Goal: Information Seeking & Learning: Check status

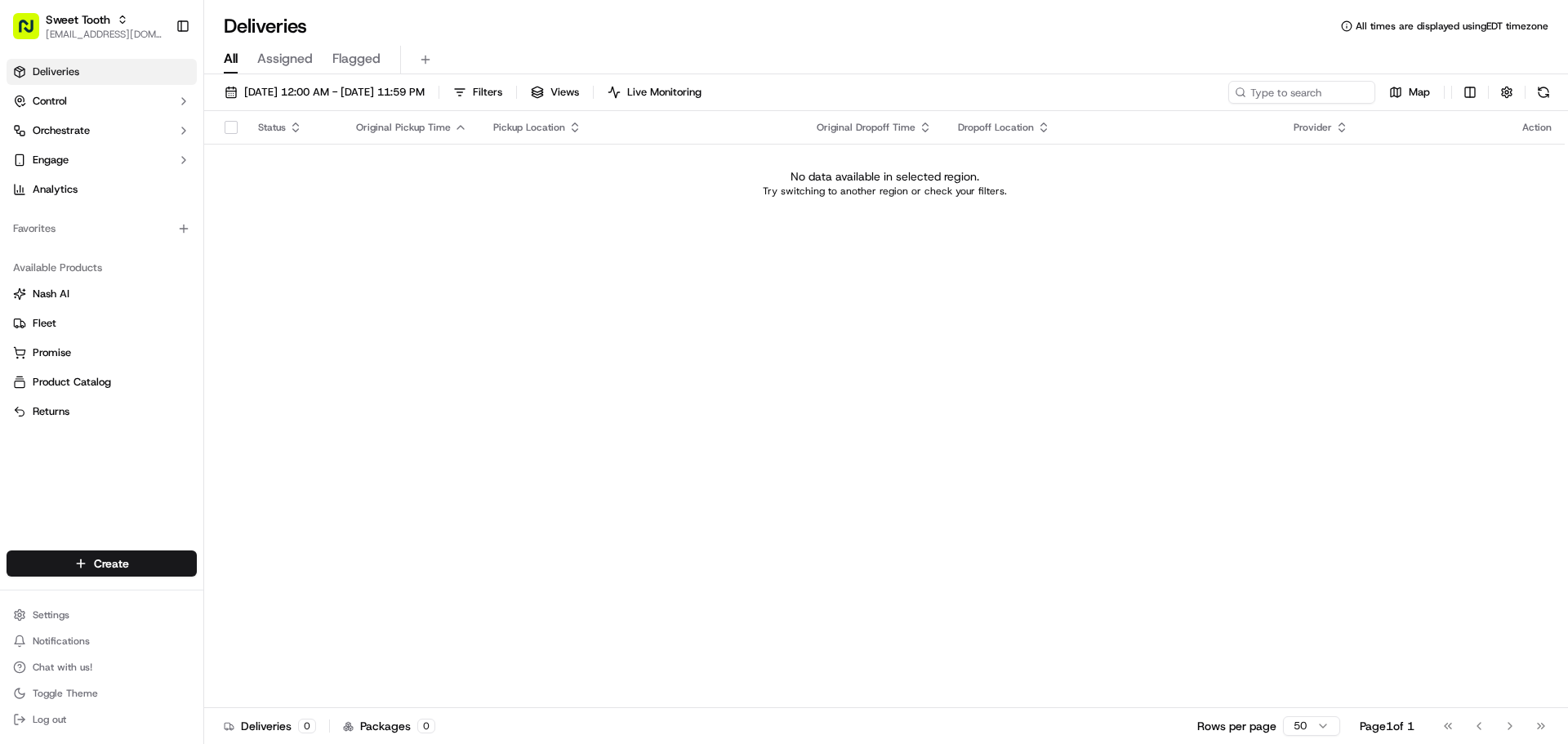
click at [107, 25] on span "Sweet Tooth" at bounding box center [78, 20] width 64 height 16
click at [270, 22] on input "Lombardh" at bounding box center [304, 23] width 204 height 32
paste input "Hospitality"
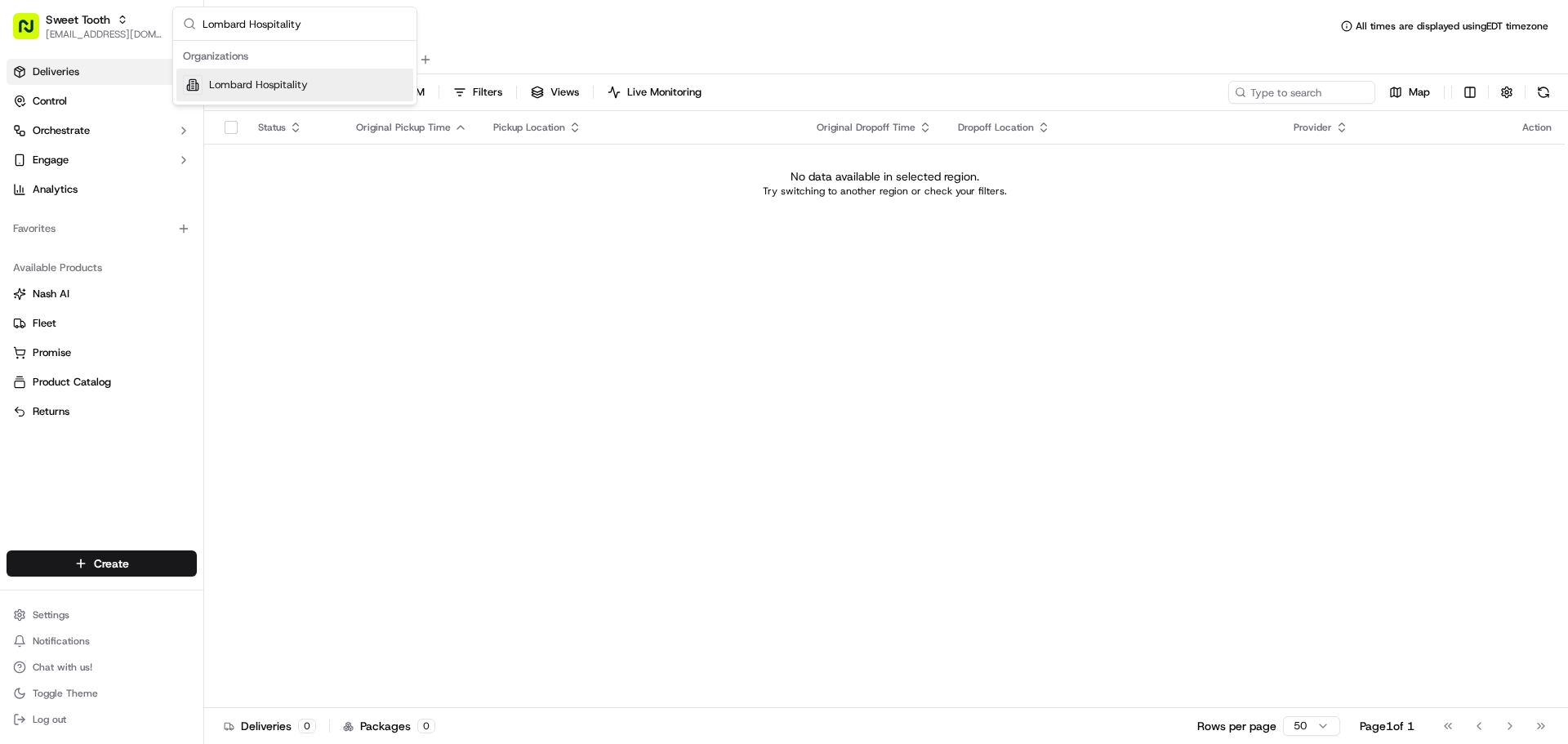
type input "Lombard Hospitality"
click at [378, 85] on div "Lombard Hospitality" at bounding box center [295, 85] width 236 height 32
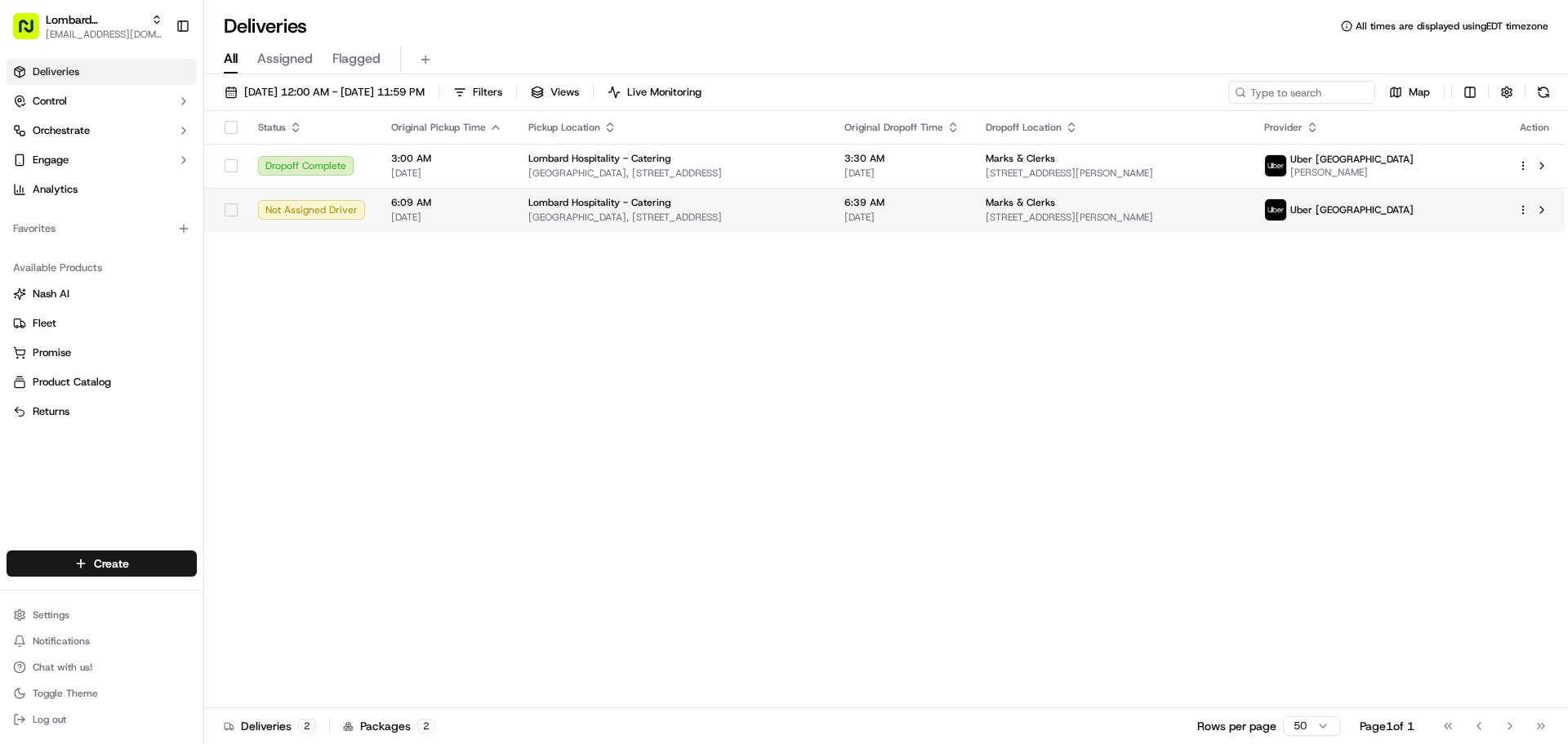
click at [831, 201] on td "Lombard Hospitality - Catering Underground Station Shop, 1 Lombard St, London E…" at bounding box center [673, 210] width 316 height 44
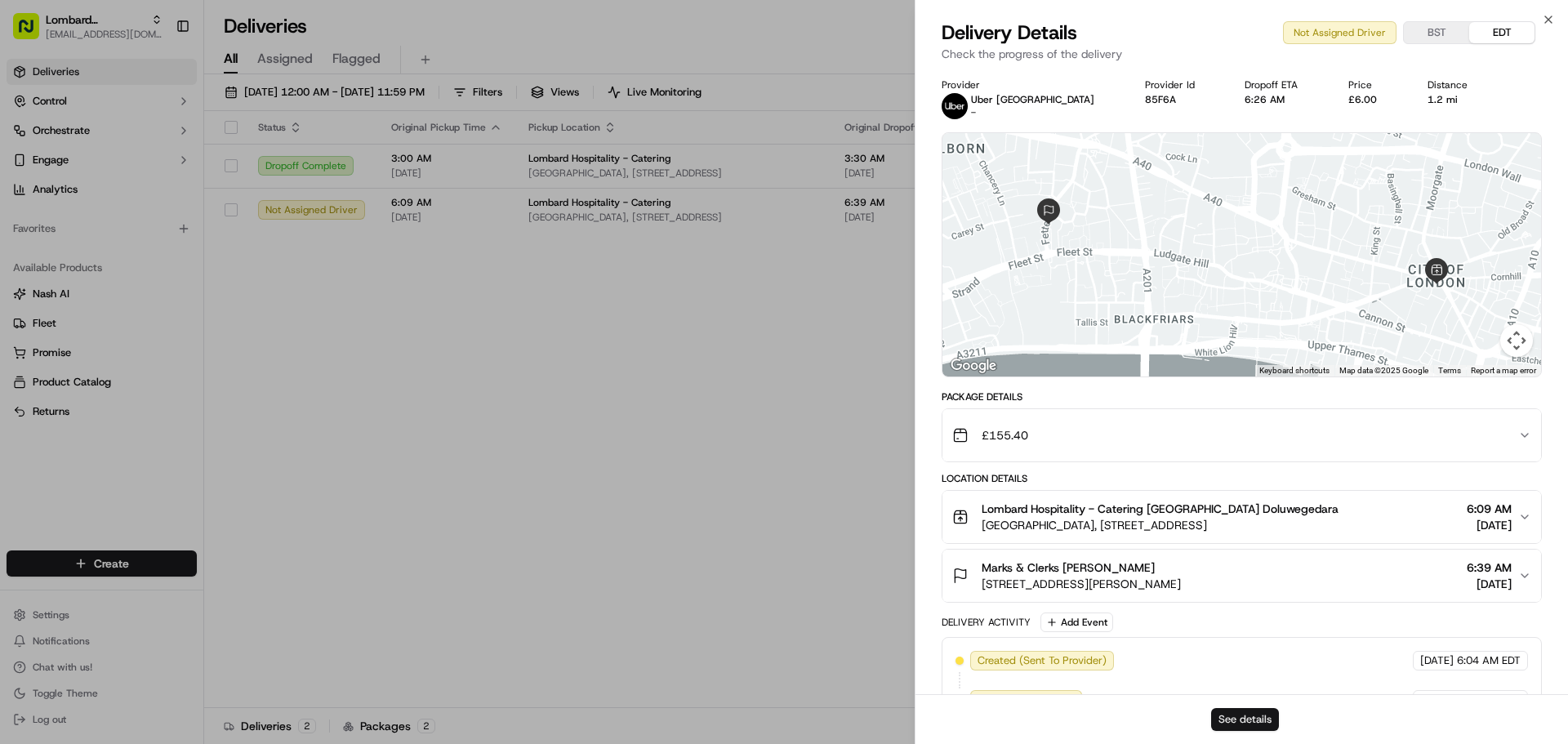
click at [1249, 720] on button "See details" at bounding box center [1245, 719] width 68 height 23
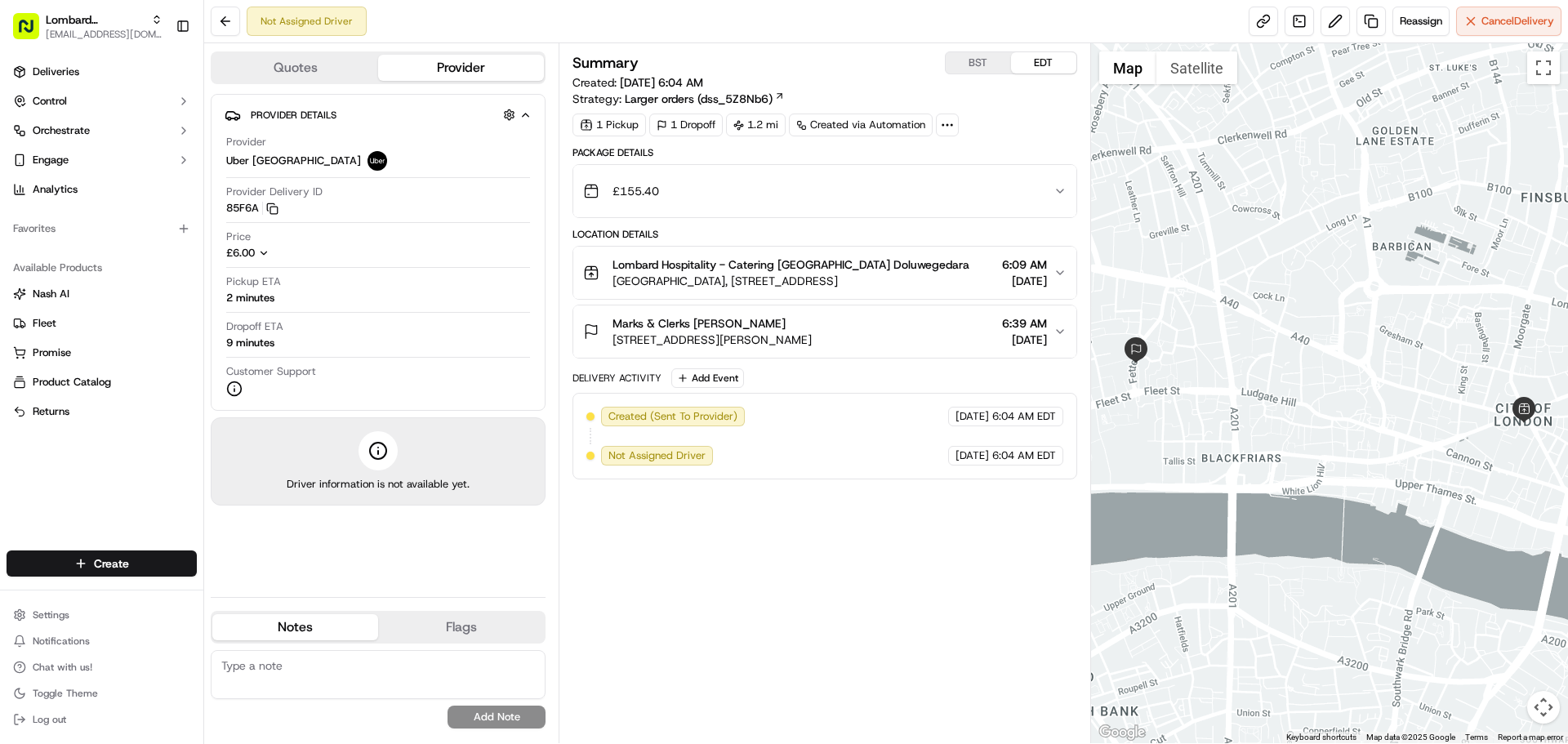
click at [1032, 273] on span "[DATE]" at bounding box center [1024, 281] width 45 height 16
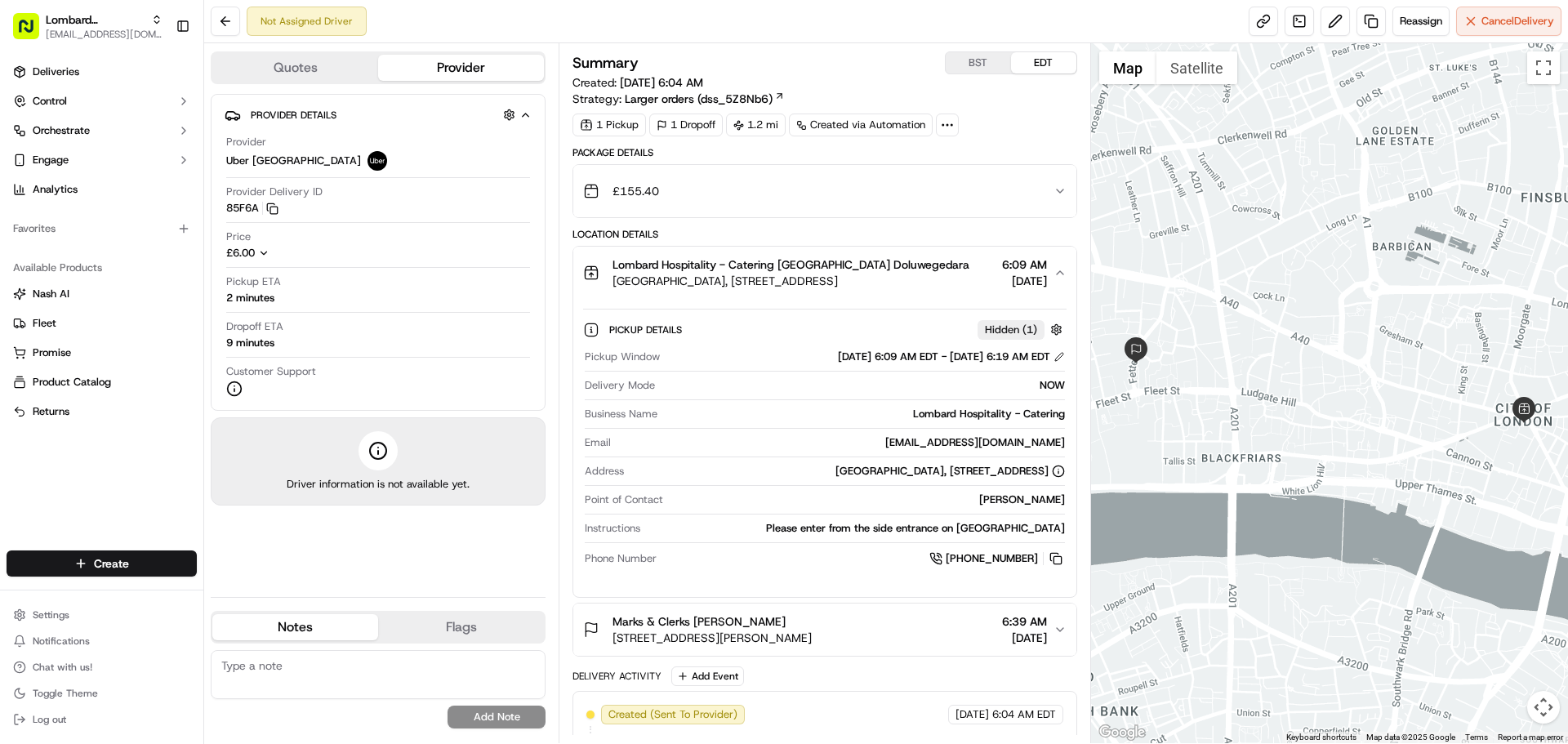
click at [976, 62] on button "BST" at bounding box center [978, 63] width 65 height 21
click at [309, 301] on div "Pickup ETA 2 minutes" at bounding box center [378, 289] width 304 height 31
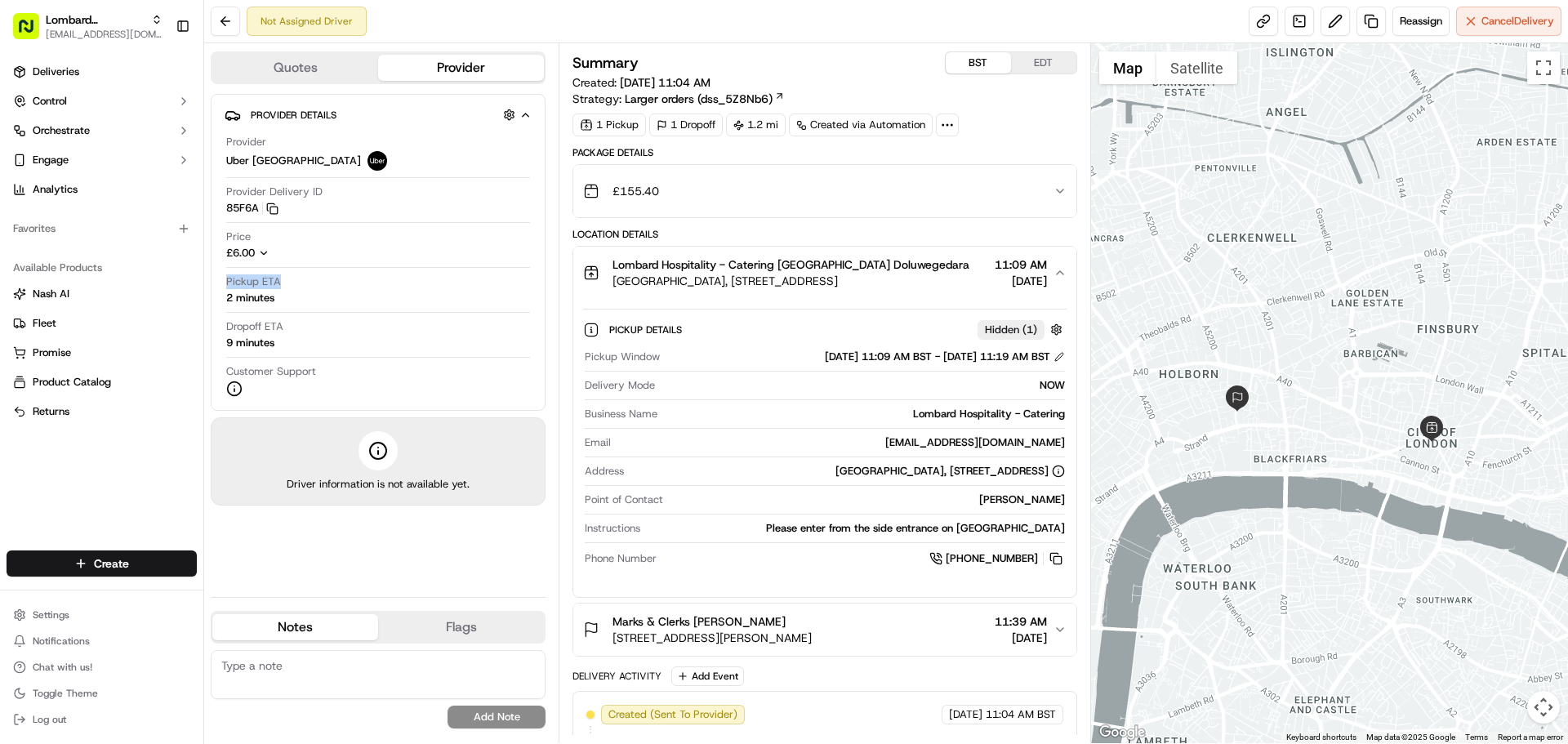
drag, startPoint x: 1235, startPoint y: 393, endPoint x: 1272, endPoint y: 421, distance: 46.4
click at [1272, 421] on div at bounding box center [1329, 392] width 477 height 699
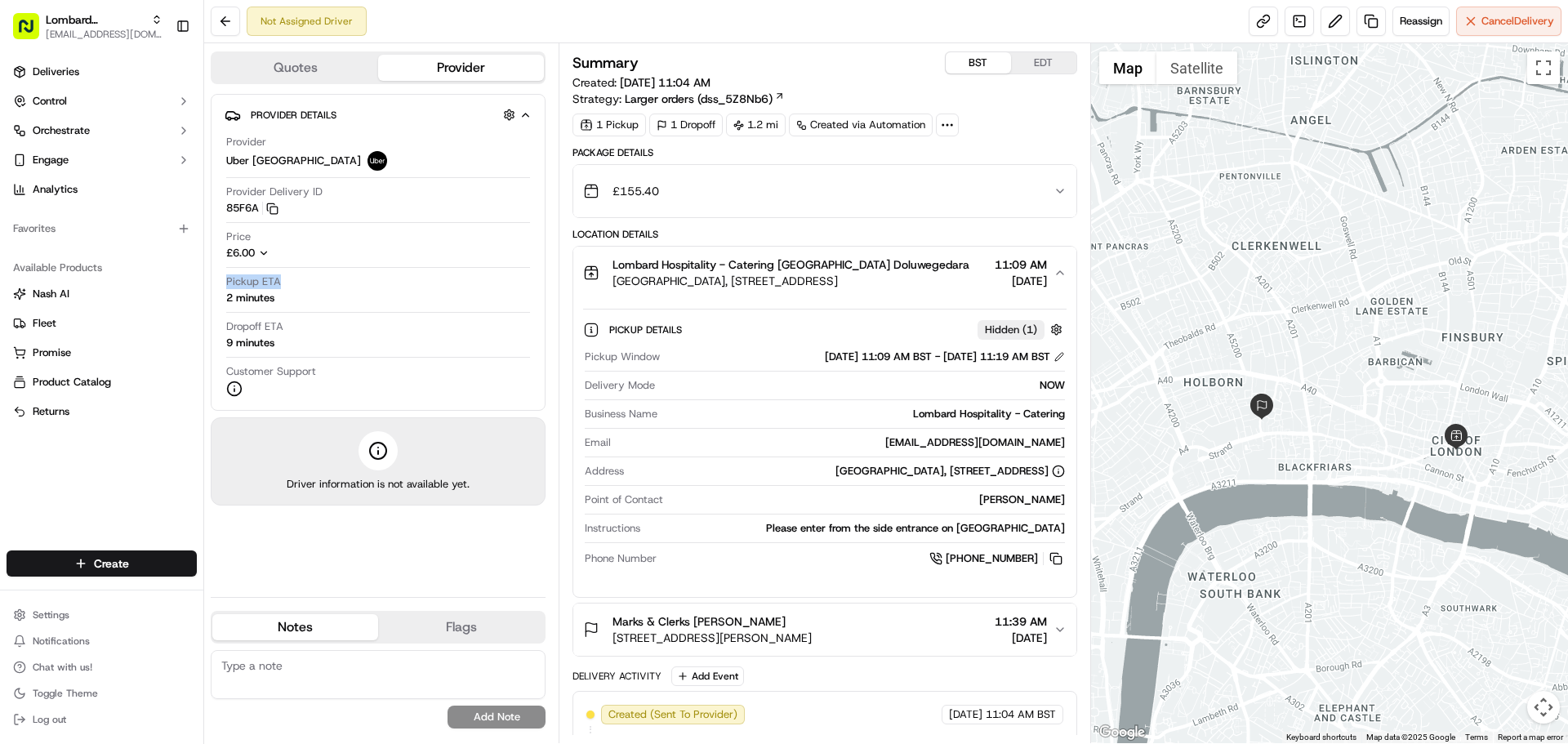
drag, startPoint x: 832, startPoint y: 358, endPoint x: 1008, endPoint y: 357, distance: 176.0
click at [1008, 357] on div "09/16/2025 11:09 AM BST - 09/16/2025 11:19 AM BST" at bounding box center [945, 356] width 240 height 14
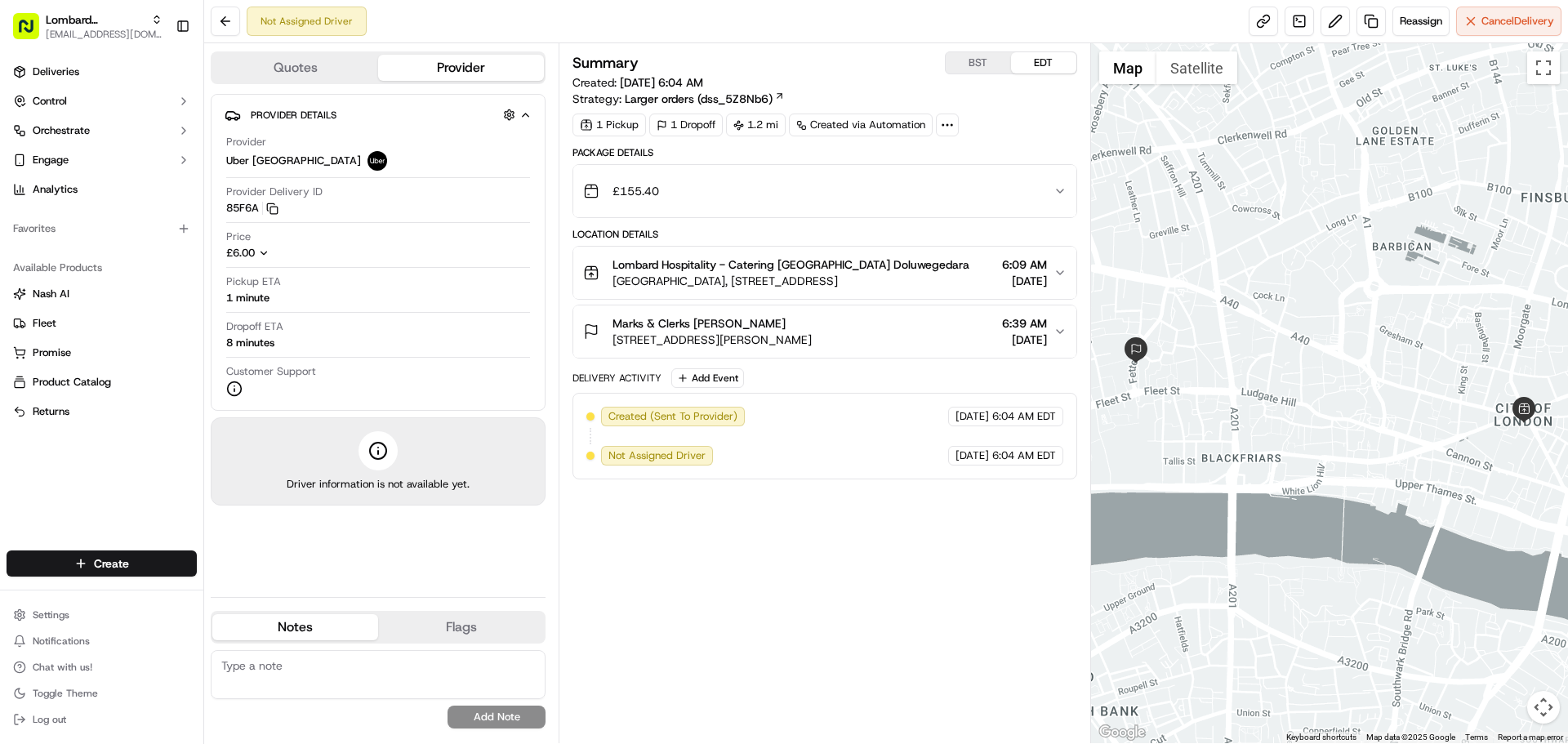
click at [995, 296] on button "Lombard Hospitality - Catering Yasiru Doluwegedara Underground Station Shop, 1 …" at bounding box center [824, 272] width 502 height 52
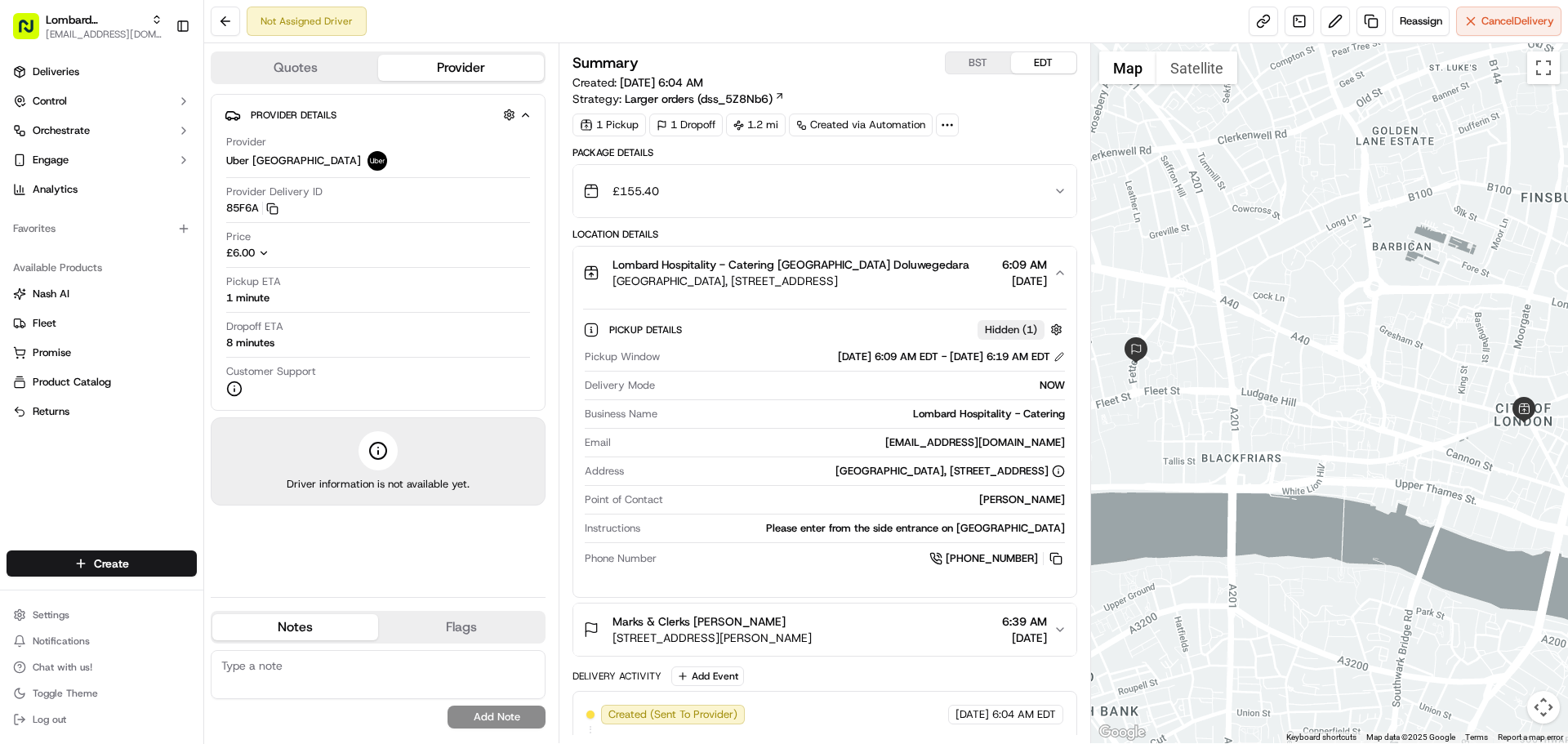
click at [968, 64] on button "BST" at bounding box center [978, 63] width 65 height 21
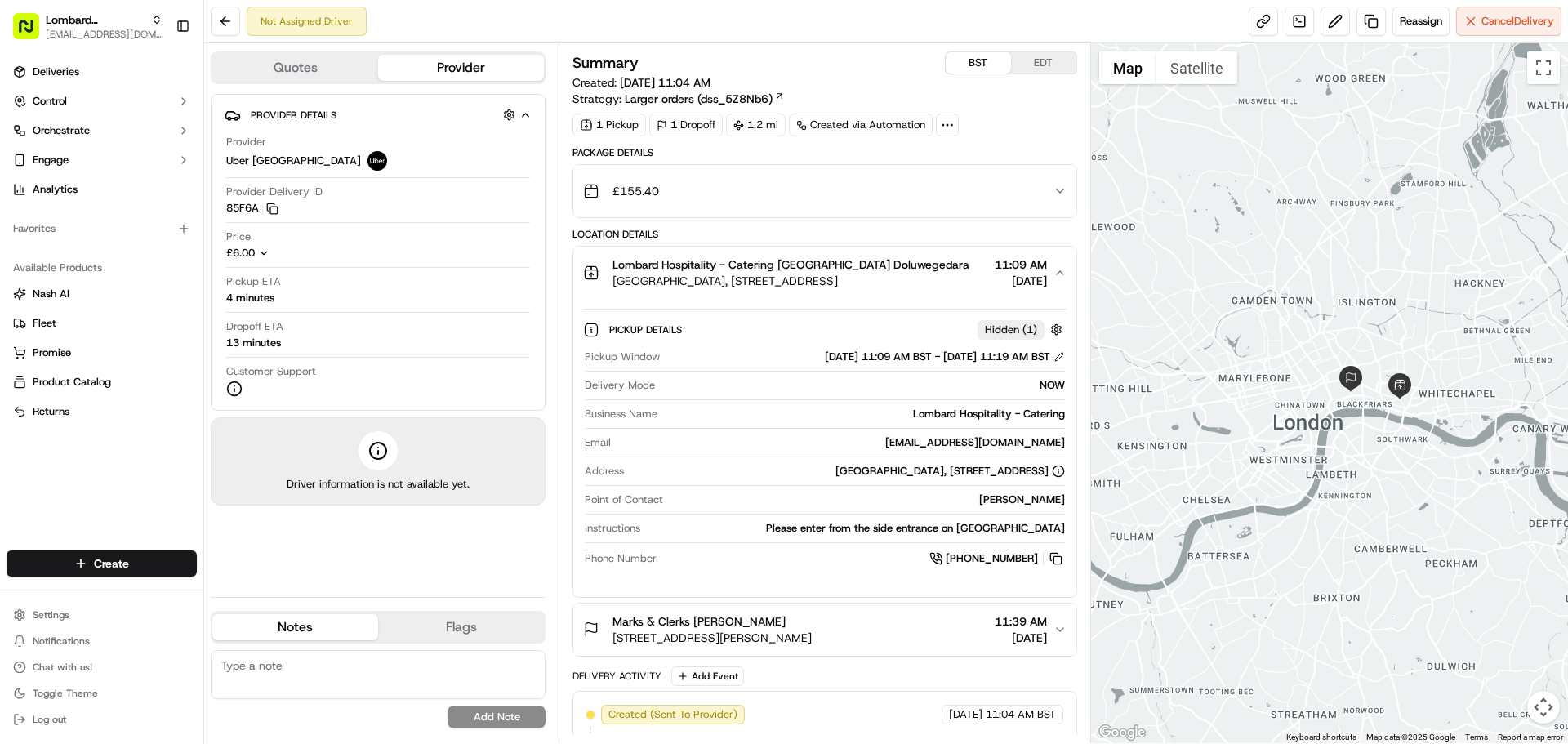
drag, startPoint x: 1367, startPoint y: 389, endPoint x: 1305, endPoint y: 425, distance: 71.7
click at [1305, 425] on div at bounding box center [1329, 392] width 477 height 699
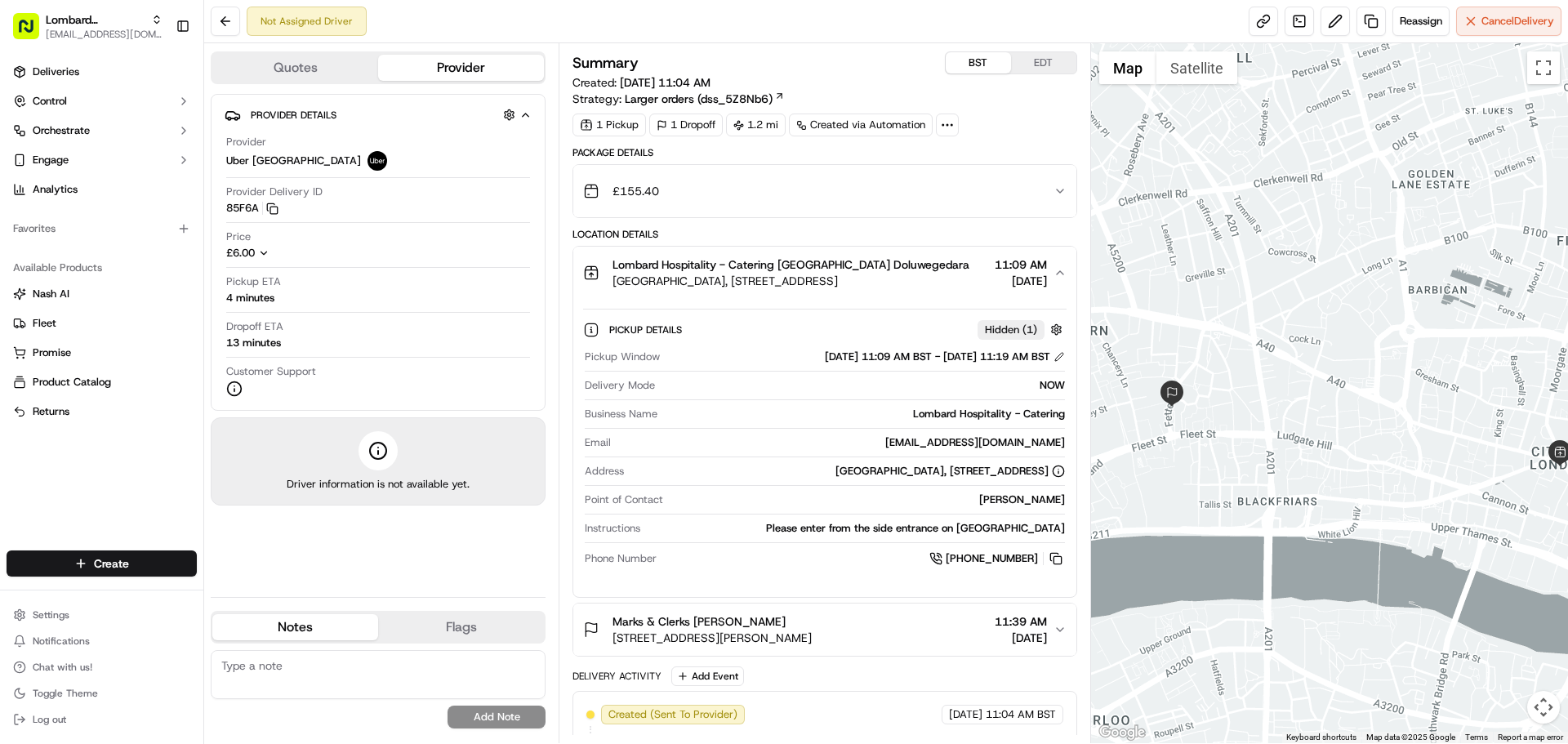
drag, startPoint x: 1326, startPoint y: 435, endPoint x: 1254, endPoint y: 441, distance: 72.2
click at [1254, 441] on div at bounding box center [1329, 392] width 477 height 699
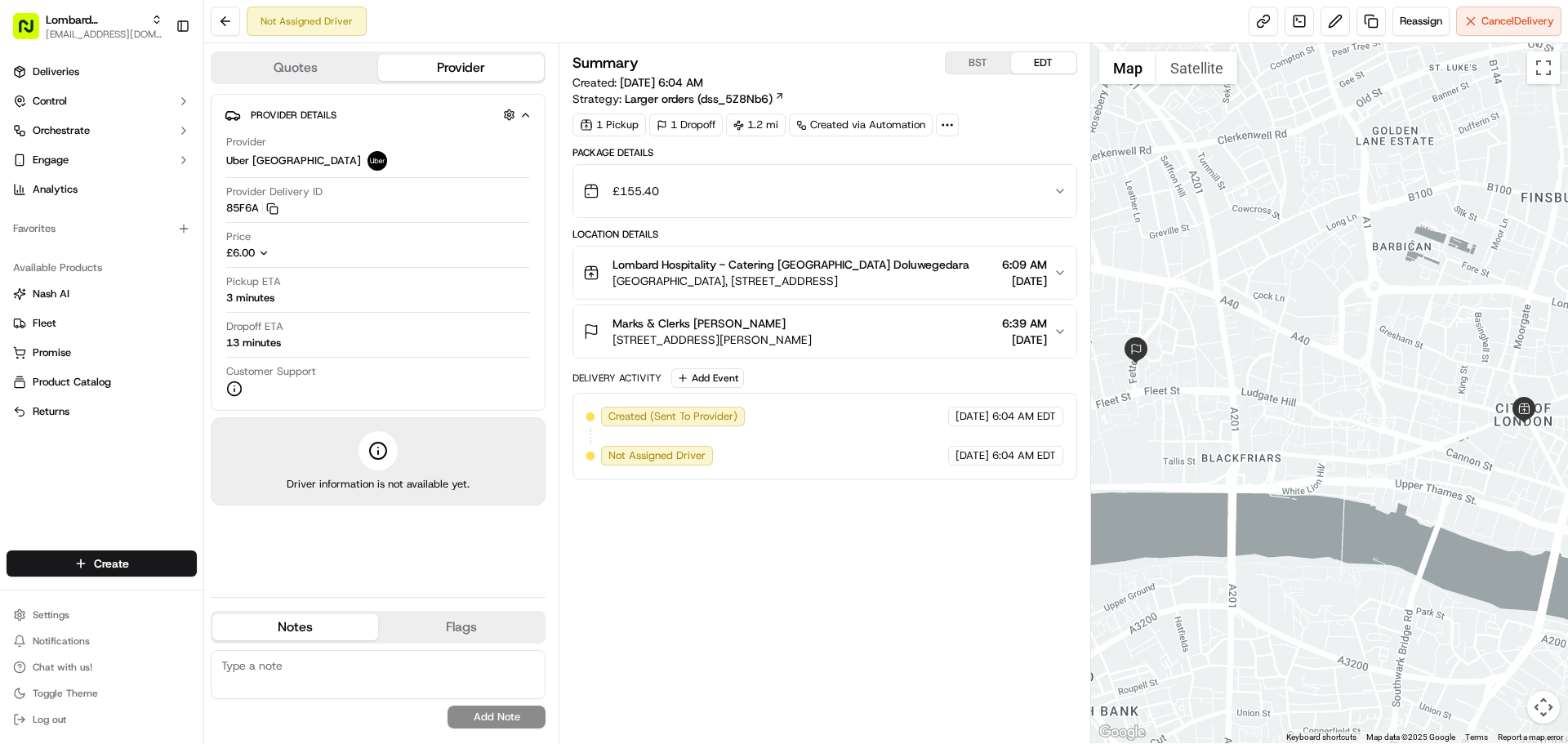
drag, startPoint x: 1356, startPoint y: 393, endPoint x: 1318, endPoint y: 423, distance: 48.4
click at [1318, 423] on div at bounding box center [1329, 392] width 477 height 699
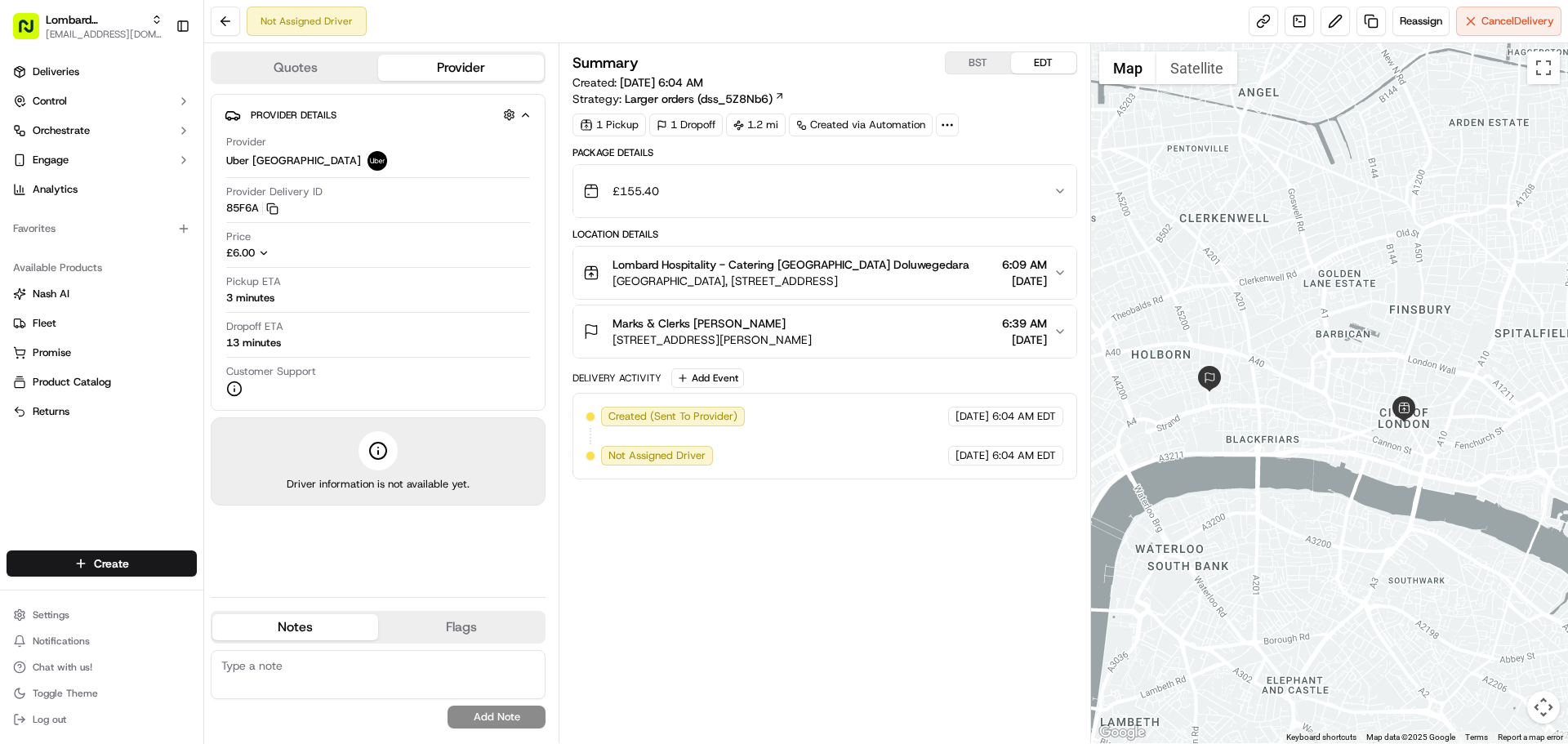
drag, startPoint x: 1278, startPoint y: 350, endPoint x: 1291, endPoint y: 354, distance: 13.6
click at [1291, 354] on div at bounding box center [1329, 392] width 477 height 699
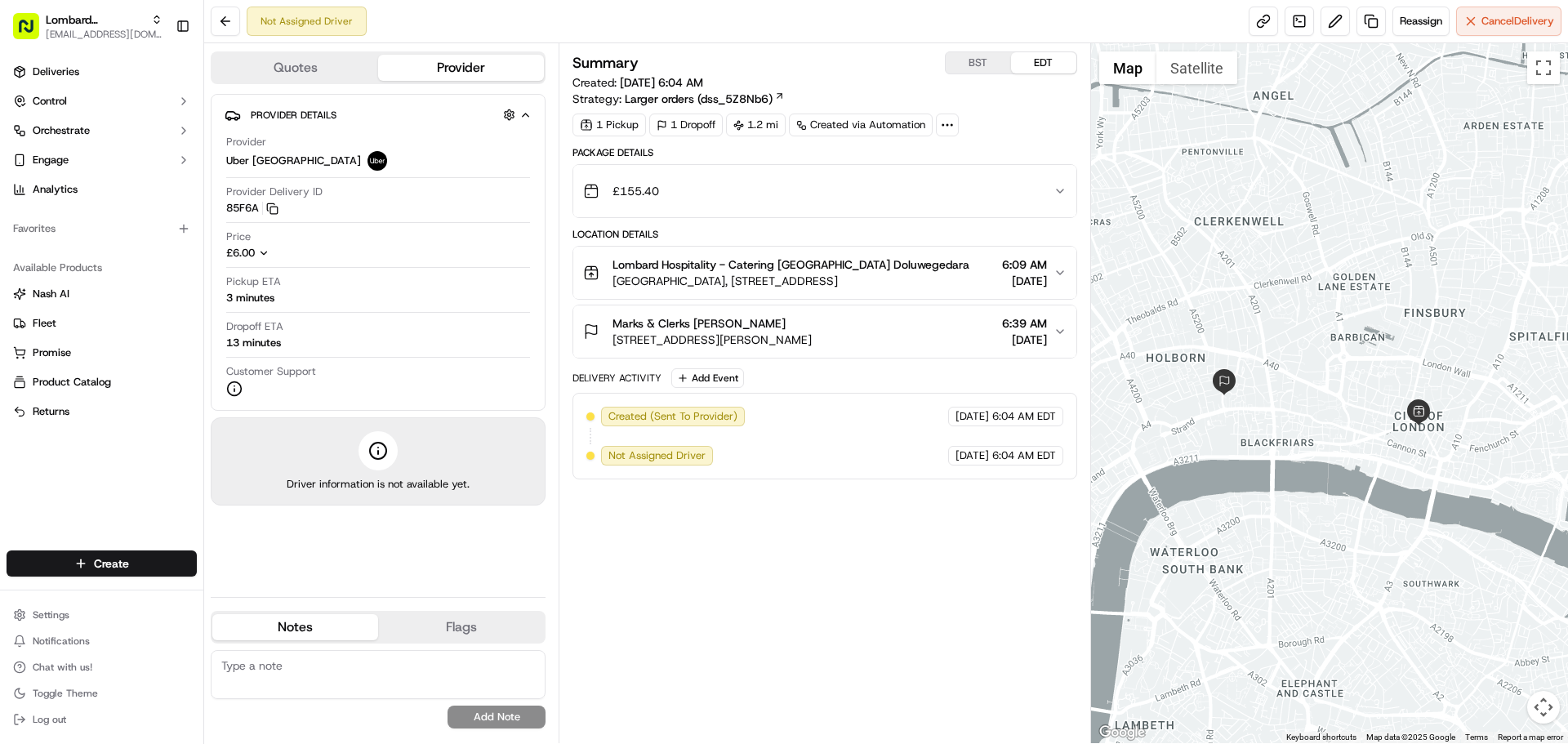
click at [921, 281] on span "[GEOGRAPHIC_DATA], [STREET_ADDRESS]" at bounding box center [791, 281] width 356 height 16
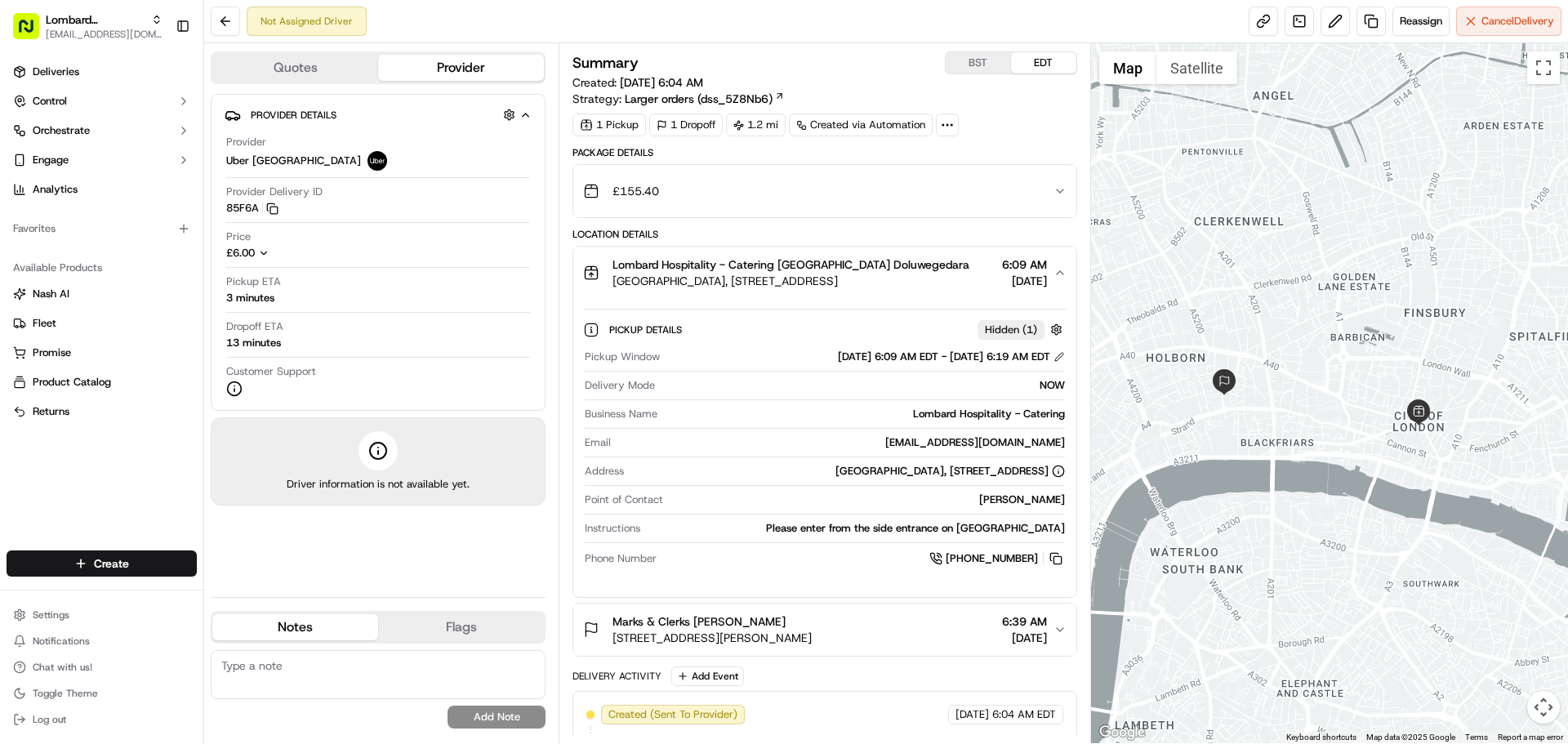
click at [921, 281] on span "[GEOGRAPHIC_DATA], [STREET_ADDRESS]" at bounding box center [791, 281] width 356 height 16
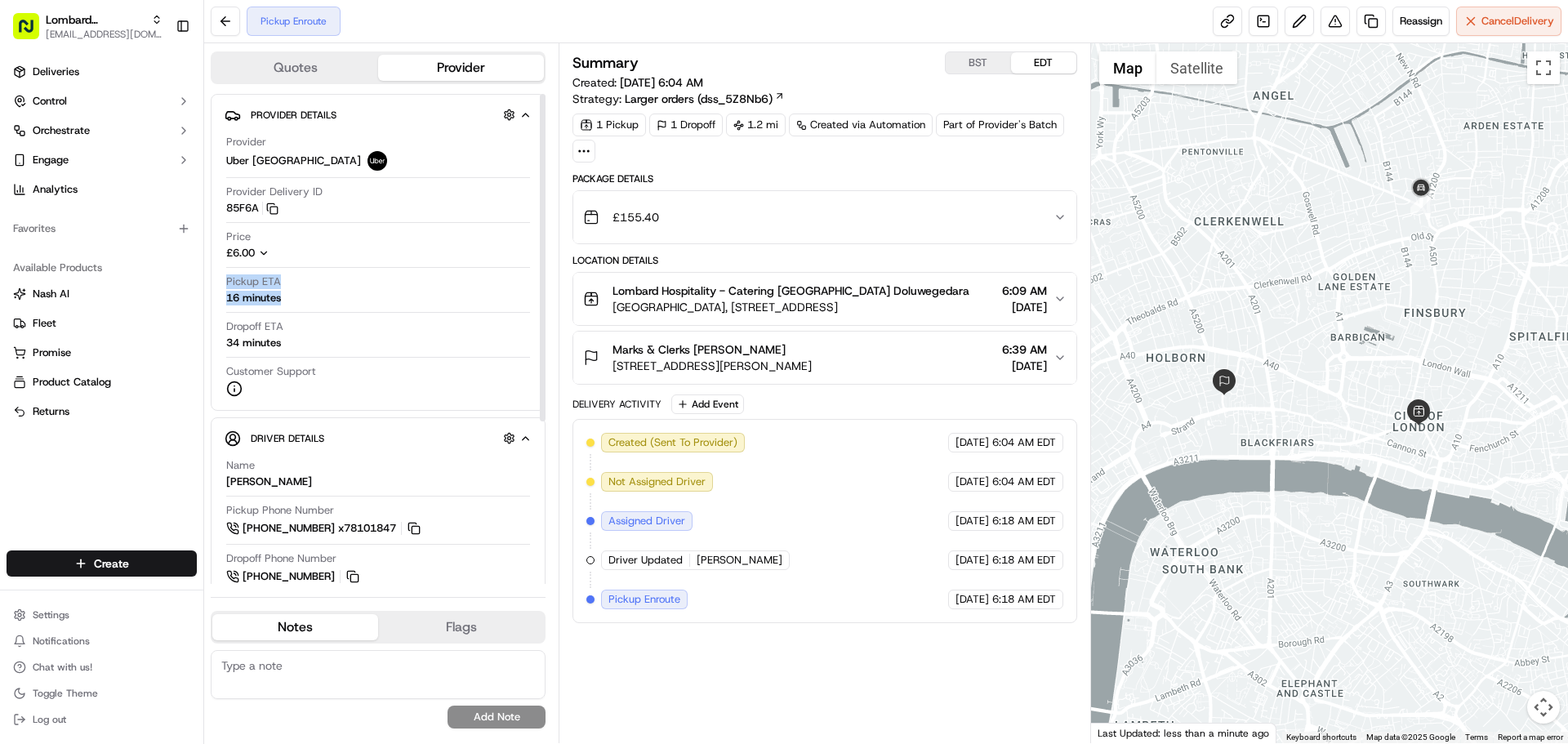
drag, startPoint x: 315, startPoint y: 291, endPoint x: 222, endPoint y: 287, distance: 93.1
click at [222, 287] on div "Provider Details Hidden ( 2 ) Provider Uber UK Provider Delivery ID 85F6A Copy …" at bounding box center [378, 252] width 335 height 317
copy div "Pickup ETA 16 minutes"
click at [1002, 295] on span "6:09 AM" at bounding box center [1024, 290] width 45 height 16
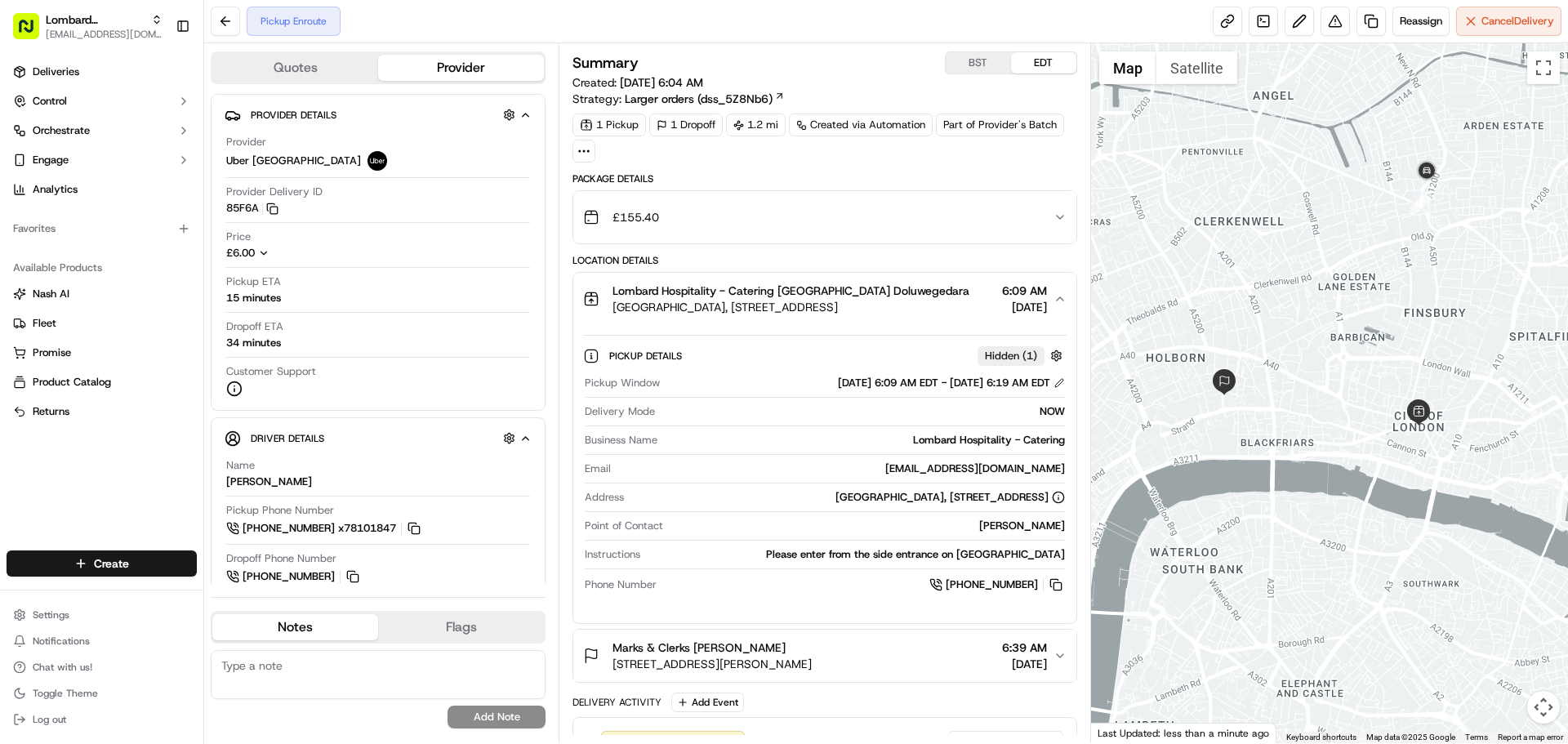
drag, startPoint x: 843, startPoint y: 387, endPoint x: 1012, endPoint y: 384, distance: 169.0
click at [1012, 384] on div "09/16/2025 6:09 AM EDT - 09/16/2025 6:19 AM EDT" at bounding box center [950, 382] width 227 height 14
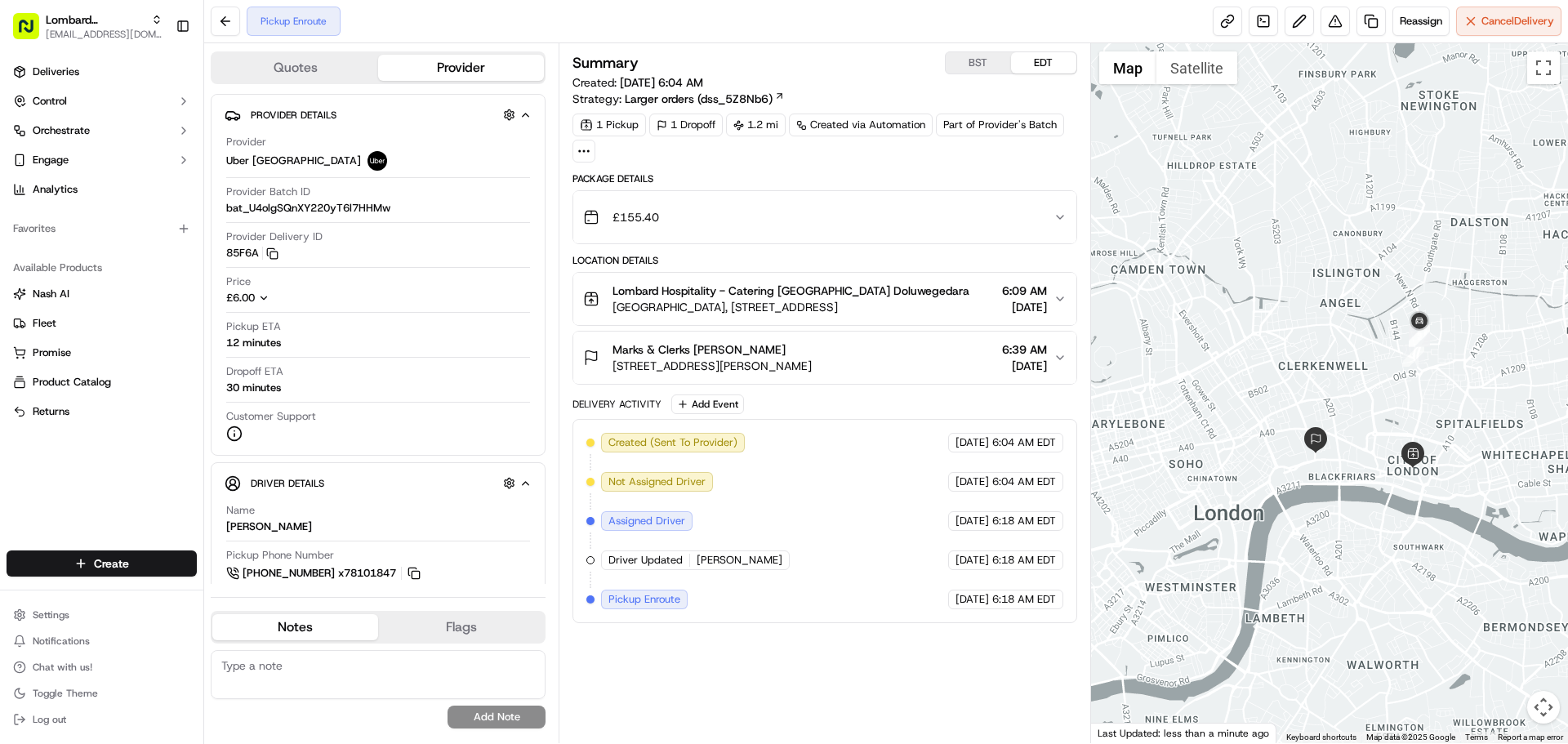
drag, startPoint x: 1331, startPoint y: 459, endPoint x: 1299, endPoint y: 494, distance: 47.4
click at [1300, 494] on div at bounding box center [1329, 392] width 477 height 699
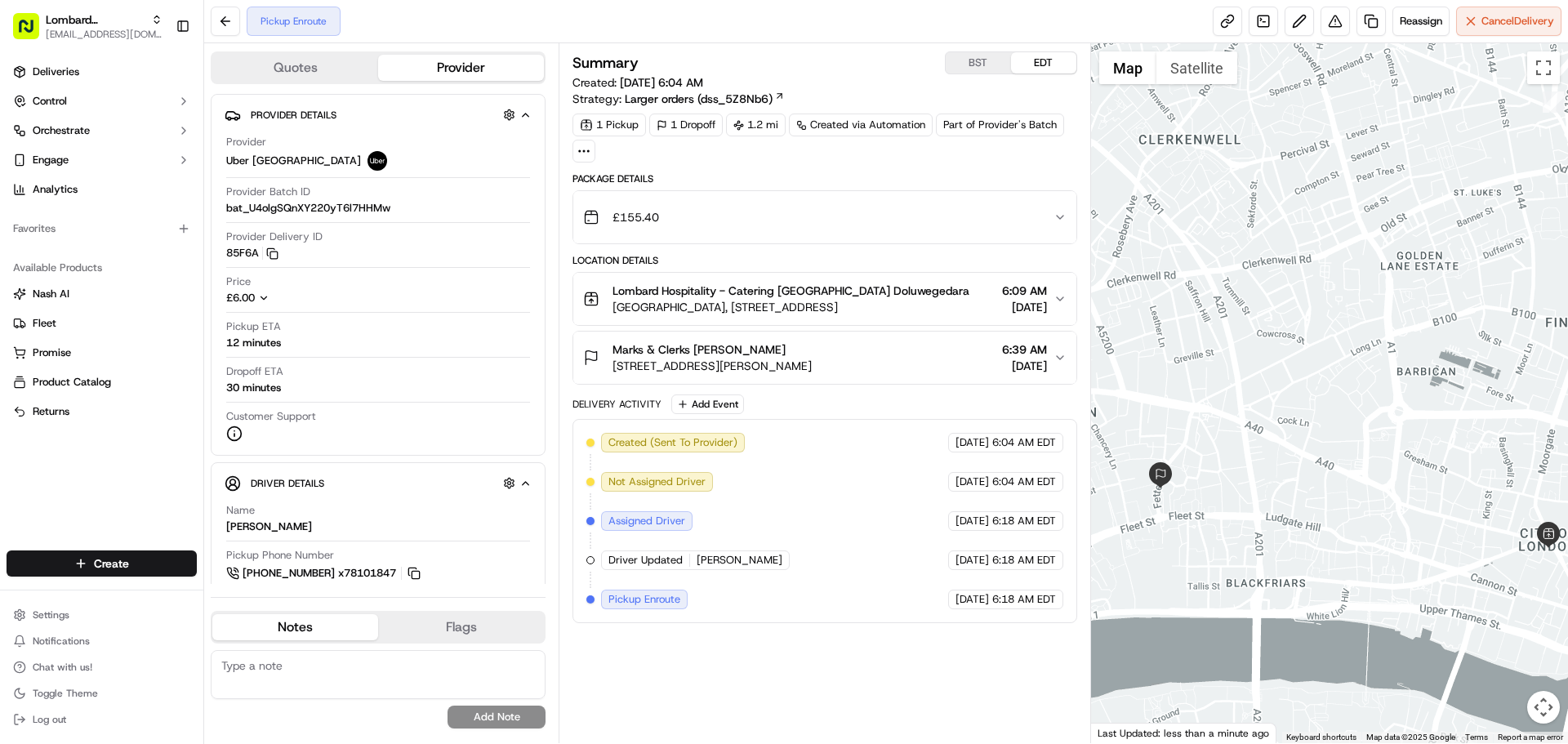
drag, startPoint x: 1344, startPoint y: 433, endPoint x: 1337, endPoint y: 509, distance: 76.3
click at [1337, 509] on div at bounding box center [1329, 392] width 477 height 699
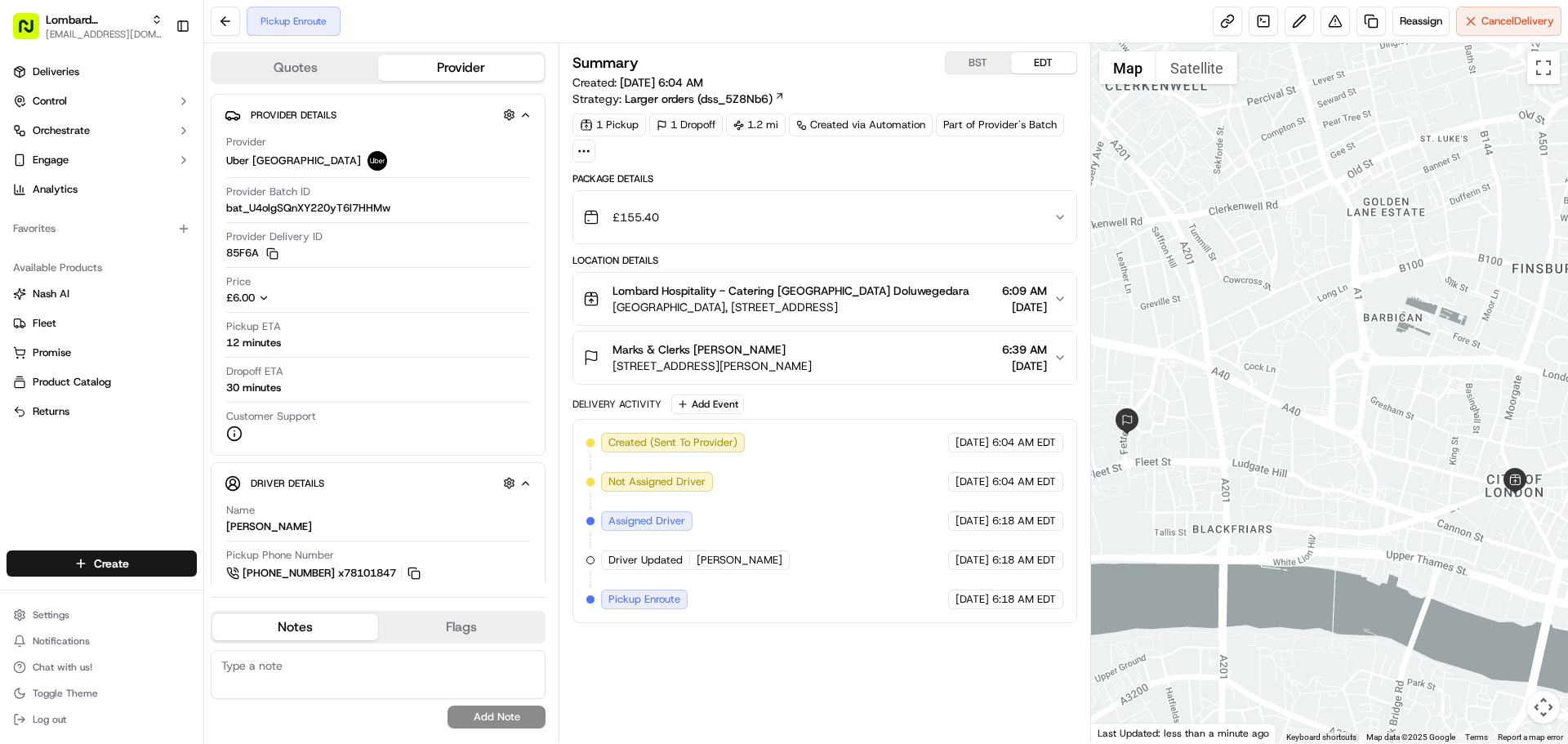
drag, startPoint x: 1337, startPoint y: 509, endPoint x: 1319, endPoint y: 438, distance: 73.2
click at [1319, 438] on div at bounding box center [1329, 392] width 477 height 699
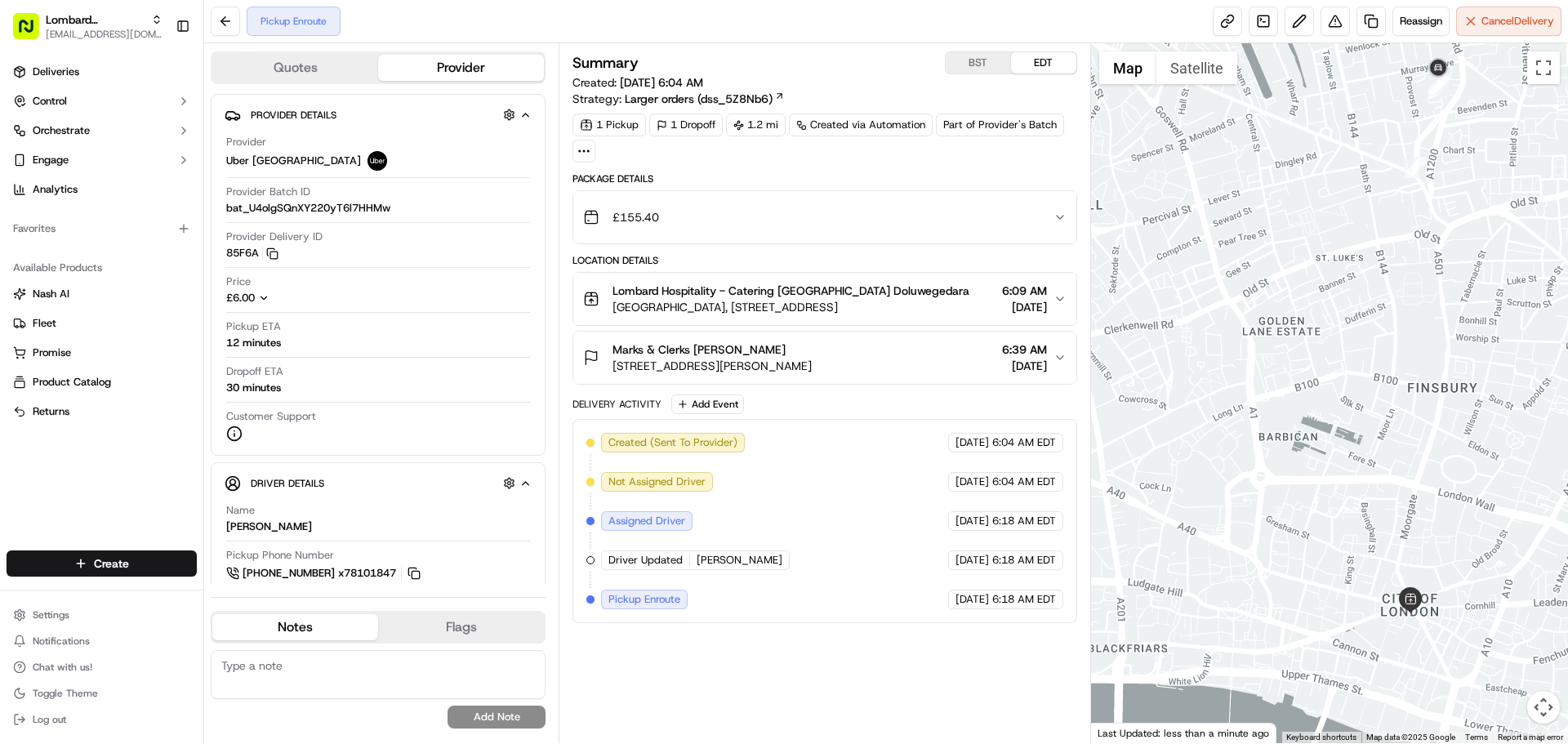
drag, startPoint x: 1423, startPoint y: 411, endPoint x: 1352, endPoint y: 400, distance: 71.8
click at [1351, 404] on div at bounding box center [1329, 392] width 477 height 699
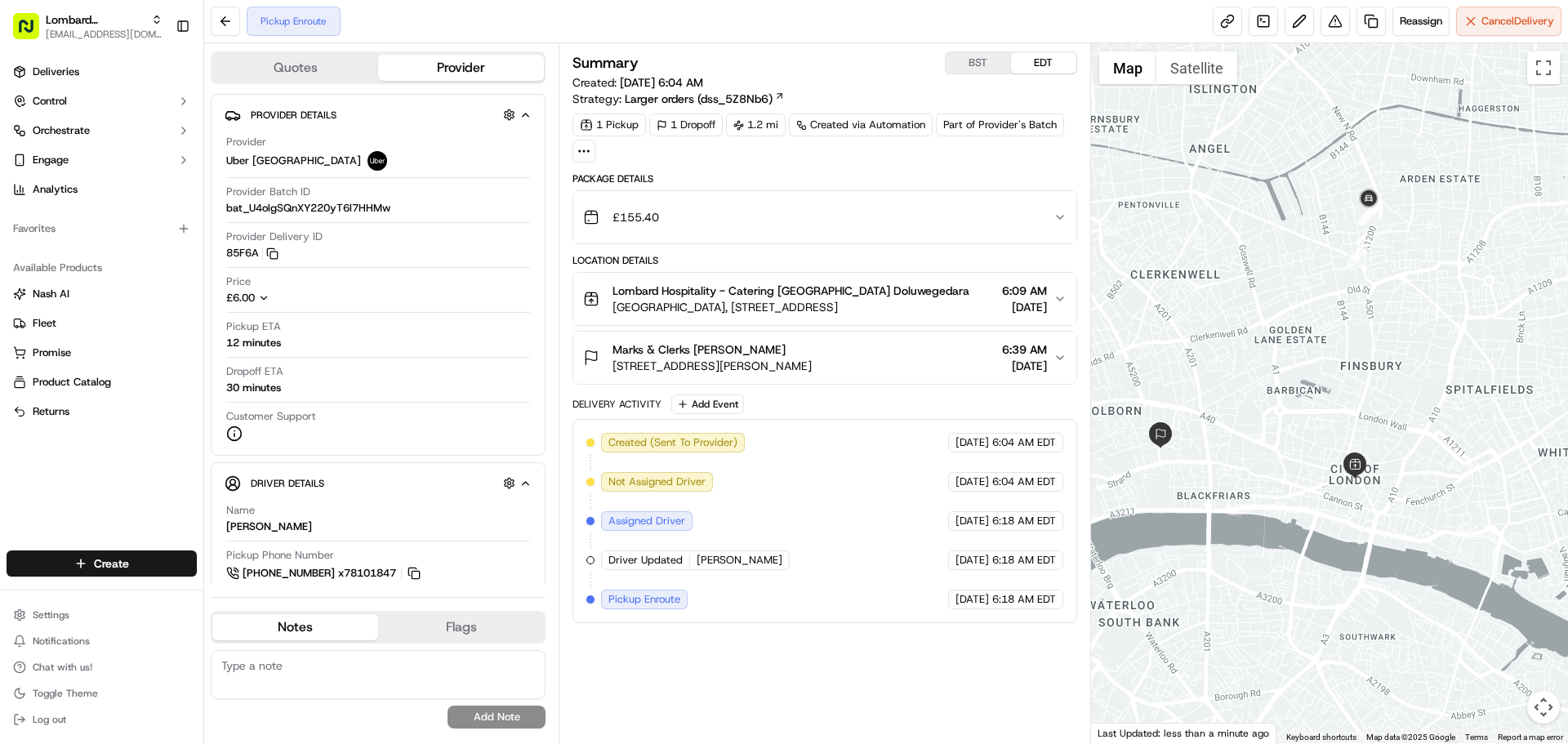
click at [741, 286] on span "Lombard Hospitality - Catering [GEOGRAPHIC_DATA] Doluwegedara" at bounding box center [791, 290] width 356 height 16
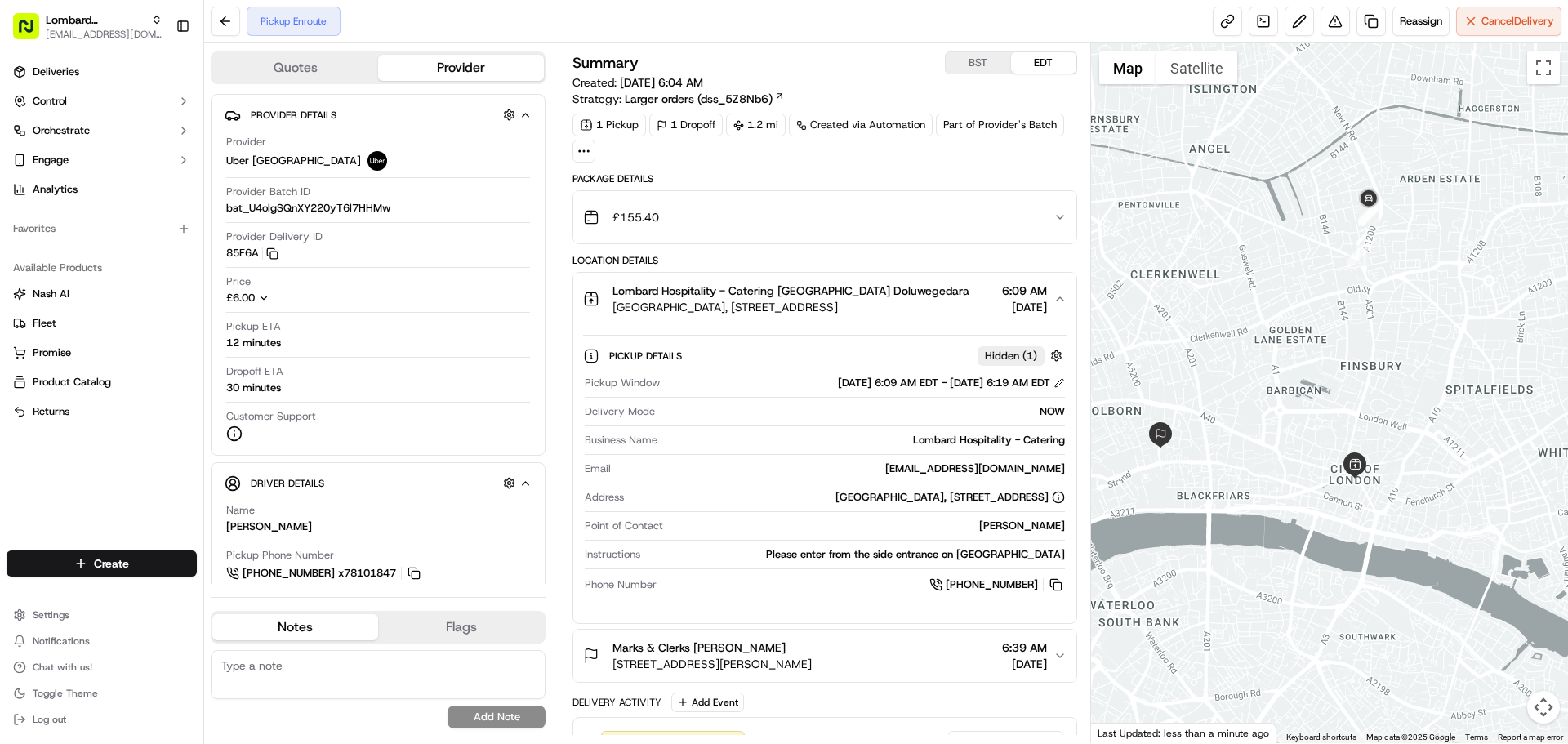
click at [741, 284] on span "Lombard Hospitality - Catering [GEOGRAPHIC_DATA] Doluwegedara" at bounding box center [791, 290] width 356 height 16
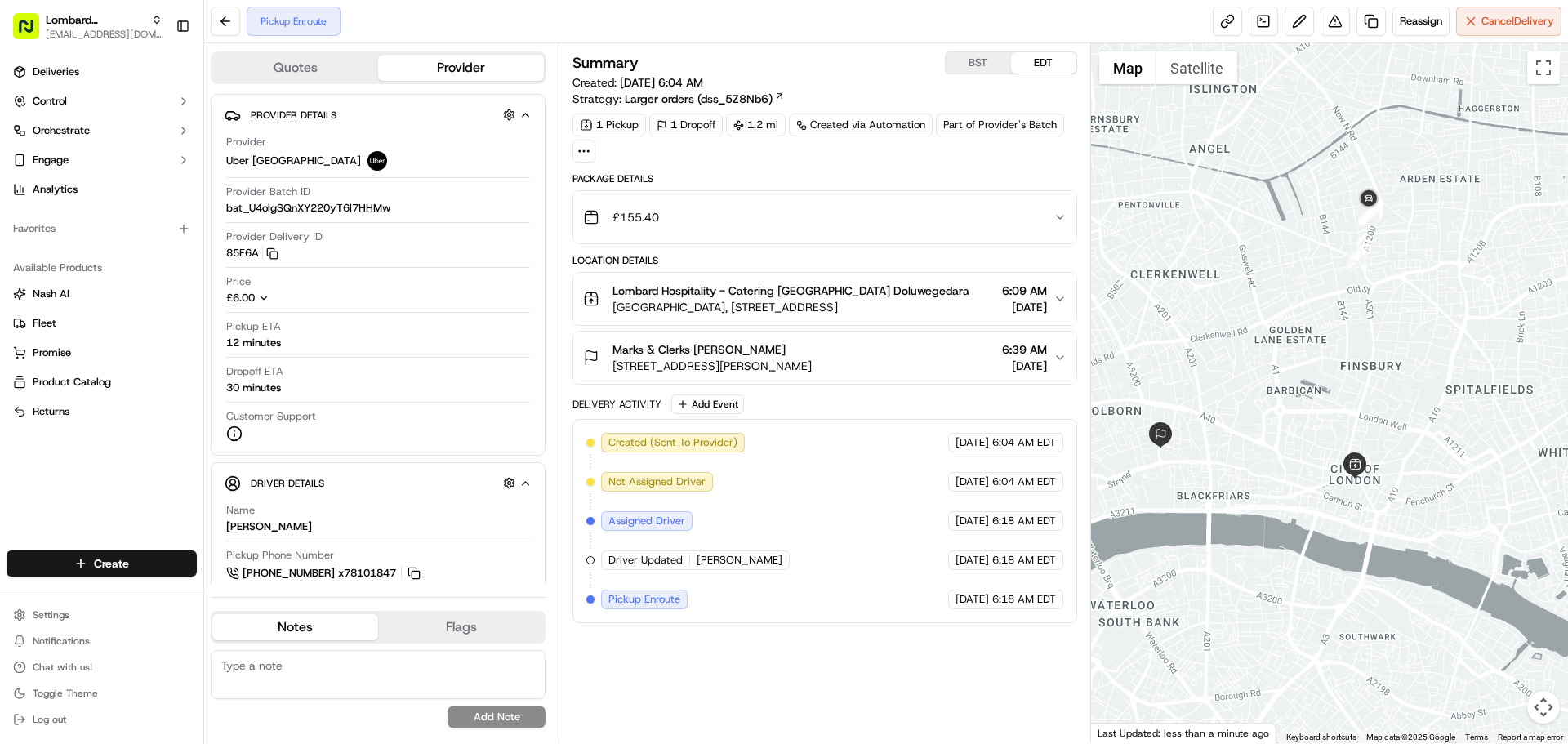
click at [738, 227] on div "£155.40" at bounding box center [818, 217] width 469 height 32
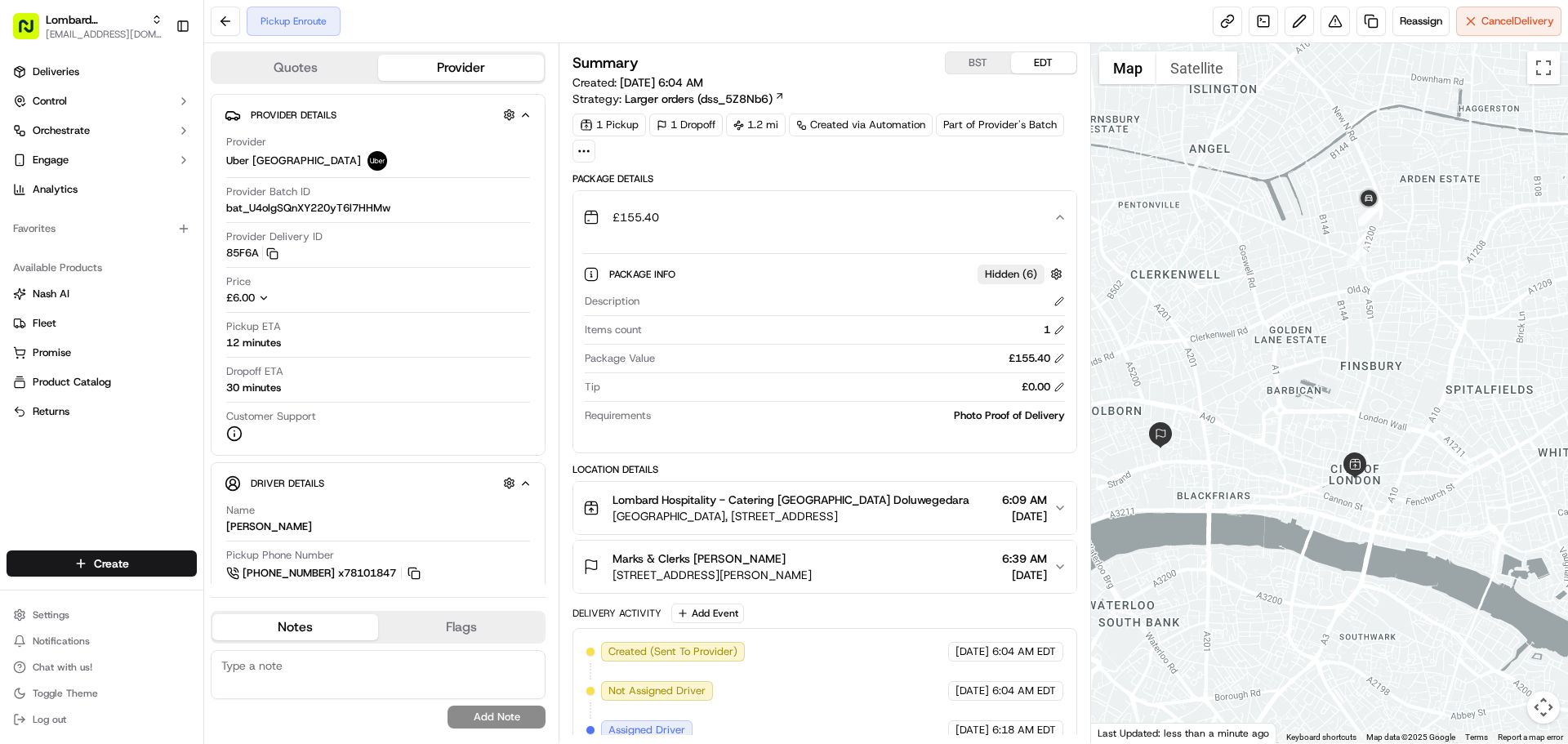
click at [738, 227] on div "£155.40" at bounding box center [818, 217] width 469 height 32
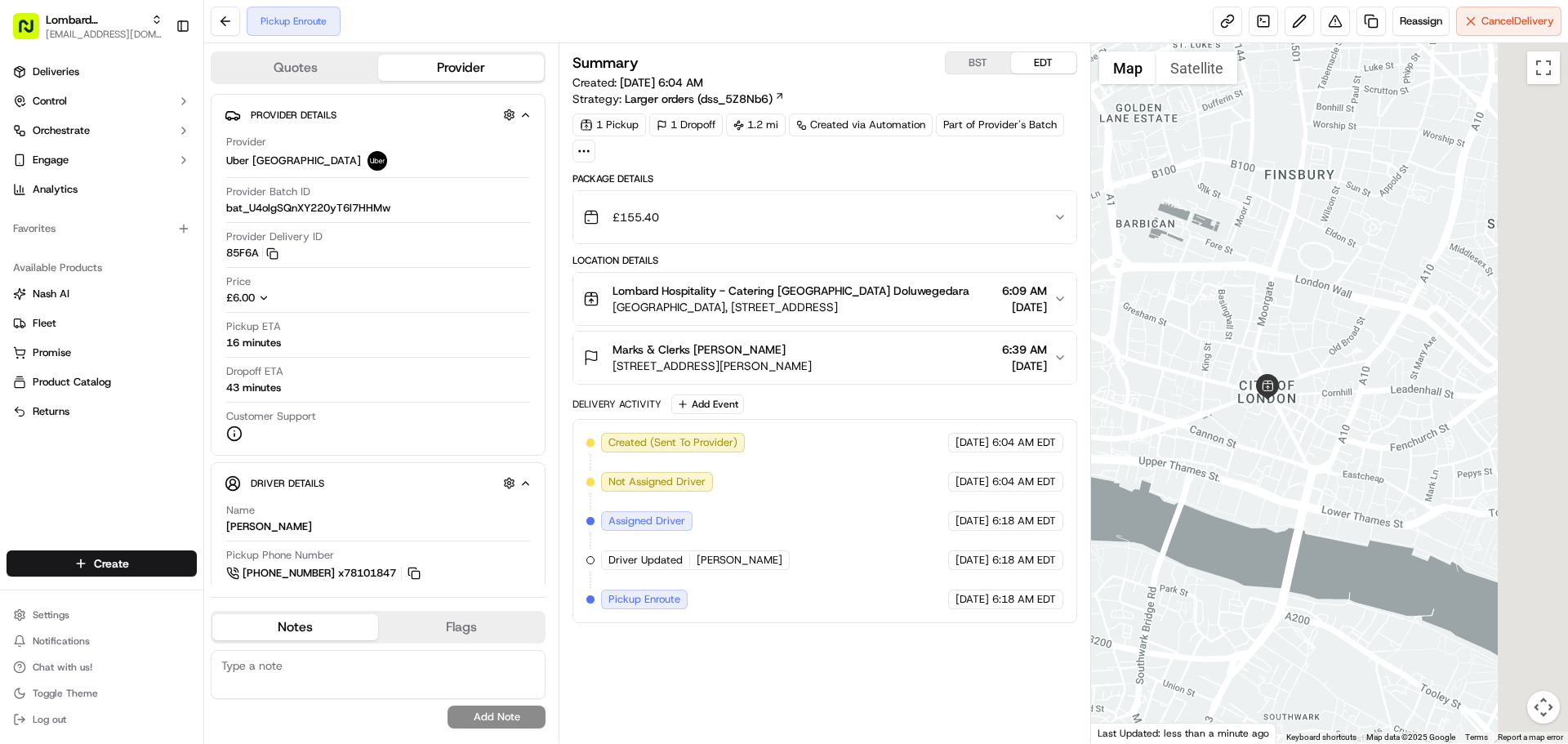
drag, startPoint x: 1383, startPoint y: 359, endPoint x: 1100, endPoint y: 351, distance: 283.1
click at [1112, 341] on div at bounding box center [1329, 392] width 477 height 699
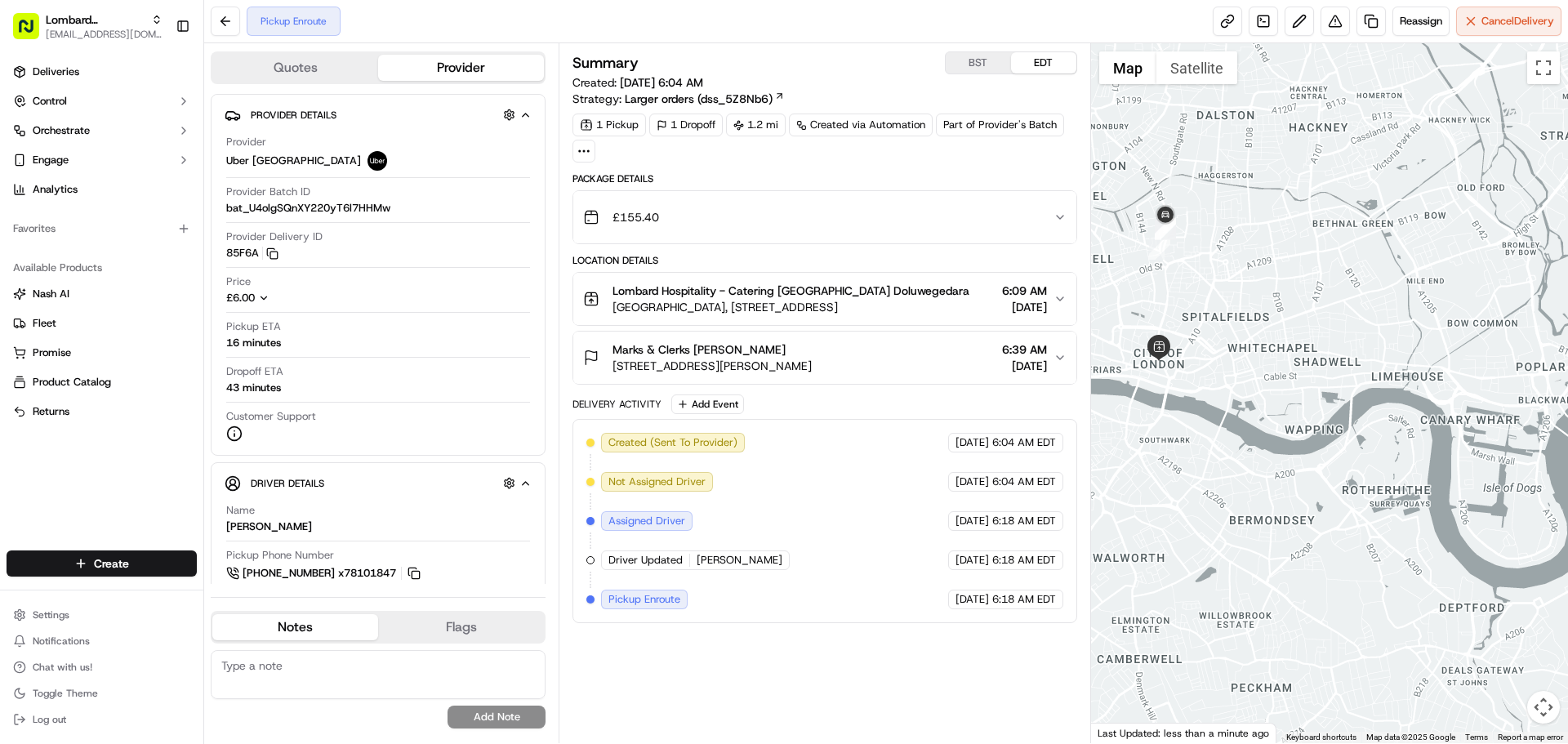
drag, startPoint x: 1205, startPoint y: 317, endPoint x: 1235, endPoint y: 332, distance: 33.5
click at [1235, 332] on div at bounding box center [1329, 392] width 477 height 699
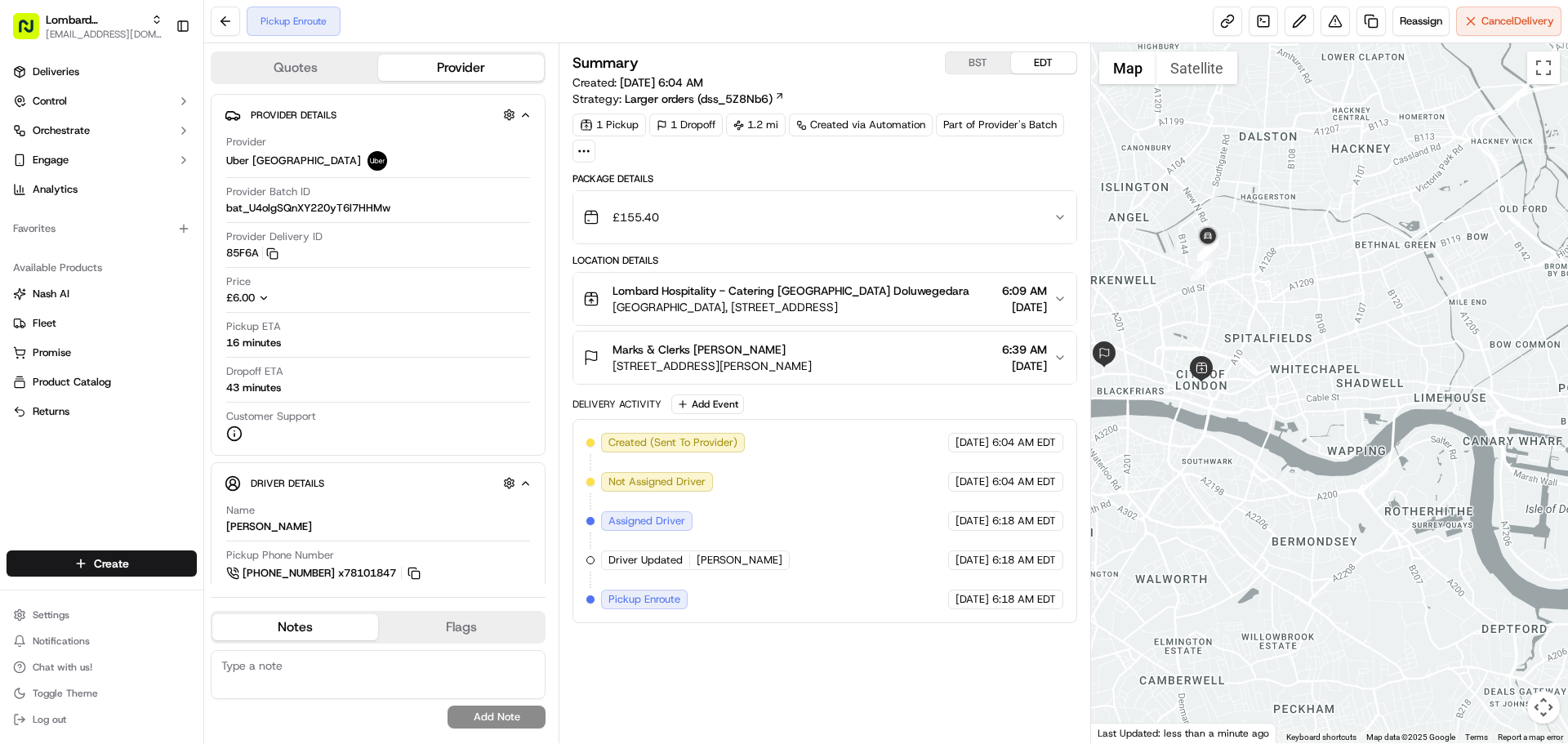
click at [936, 364] on div "Marks & Clerks [PERSON_NAME] [STREET_ADDRESS][PERSON_NAME] 6:39 AM [DATE]" at bounding box center [818, 357] width 469 height 32
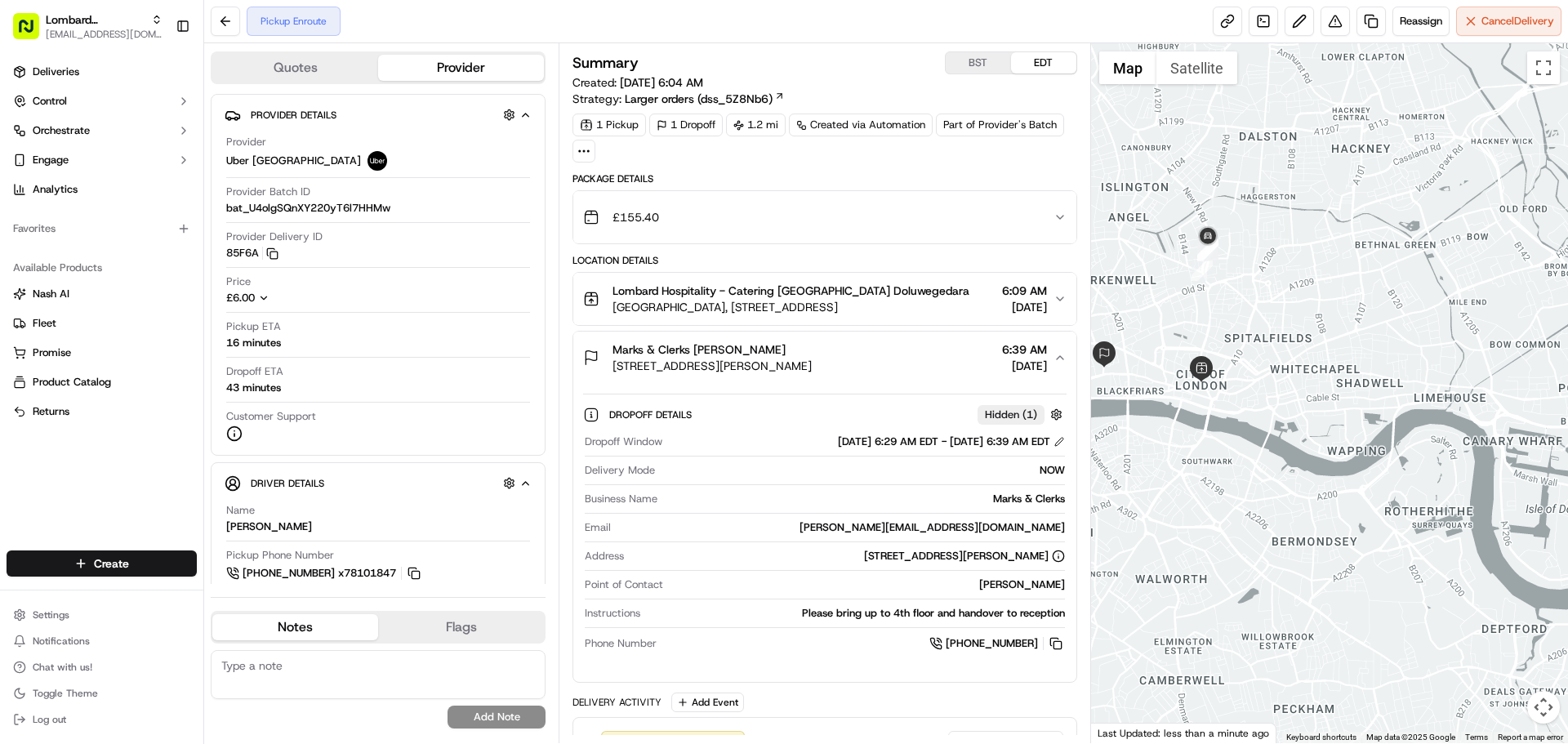
click at [936, 364] on div "Marks & Clerks [PERSON_NAME] [STREET_ADDRESS][PERSON_NAME] 6:39 AM [DATE]" at bounding box center [818, 357] width 469 height 32
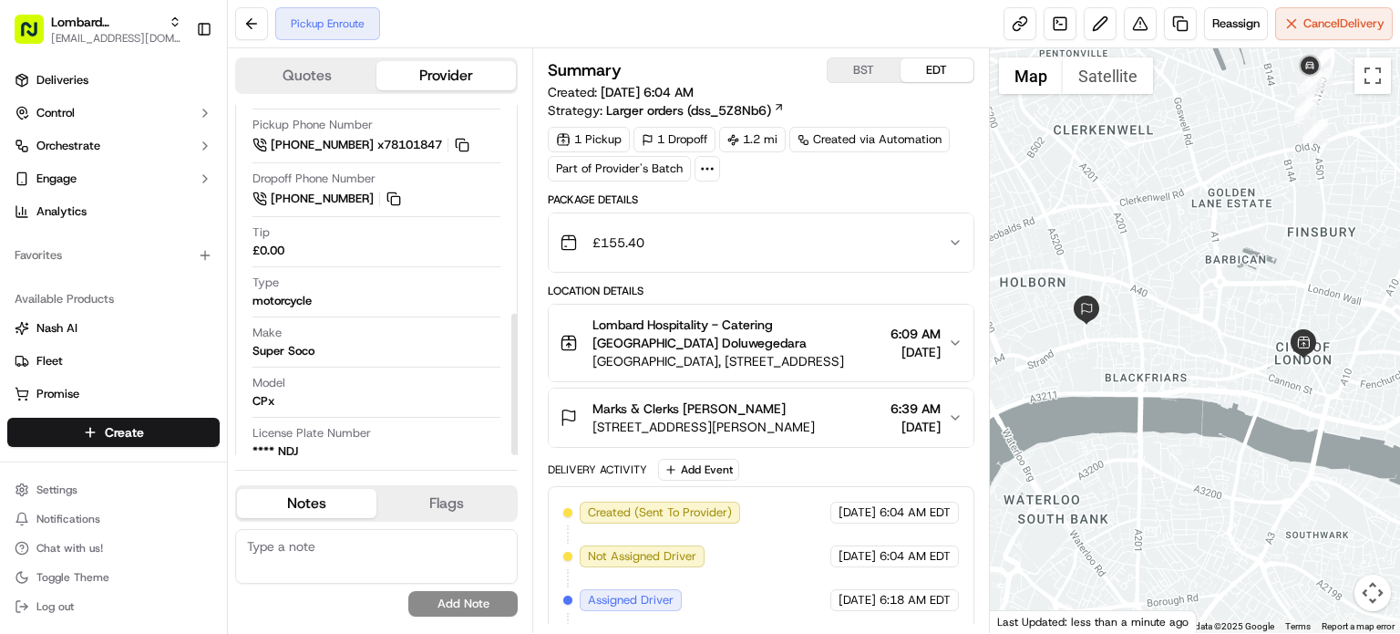
scroll to position [516, 0]
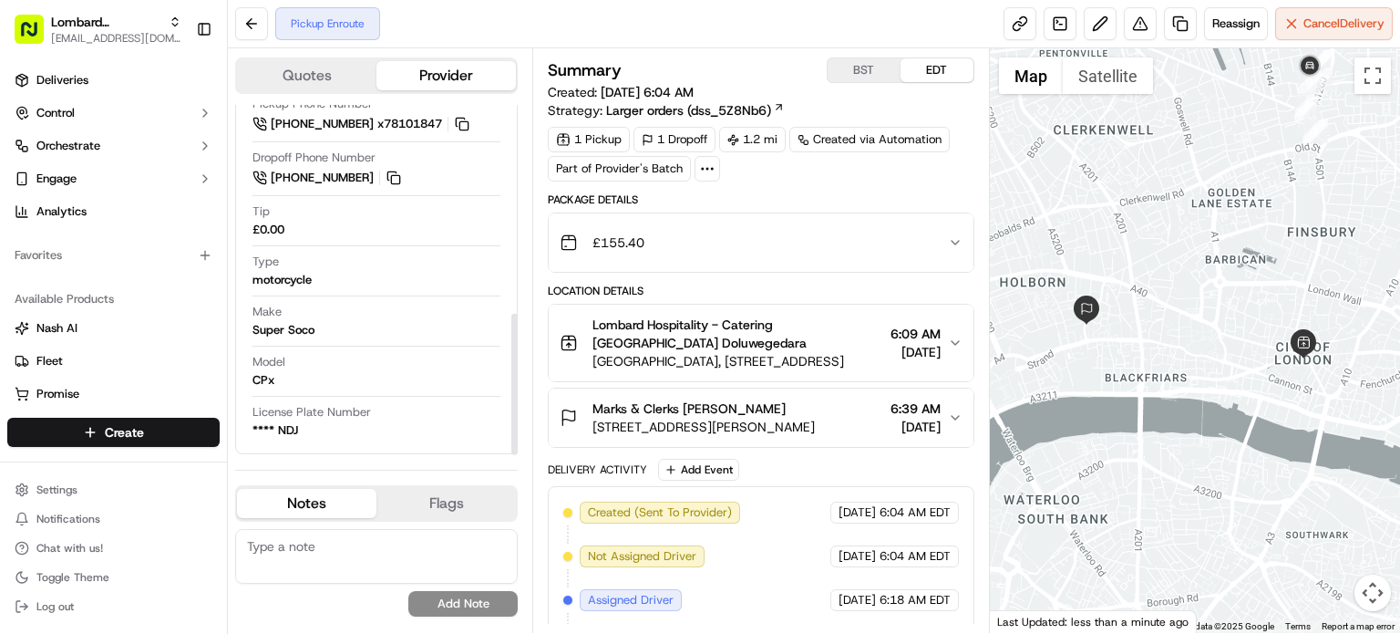
drag, startPoint x: 514, startPoint y: 229, endPoint x: 543, endPoint y: 444, distance: 217.1
click at [518, 444] on div at bounding box center [514, 384] width 6 height 141
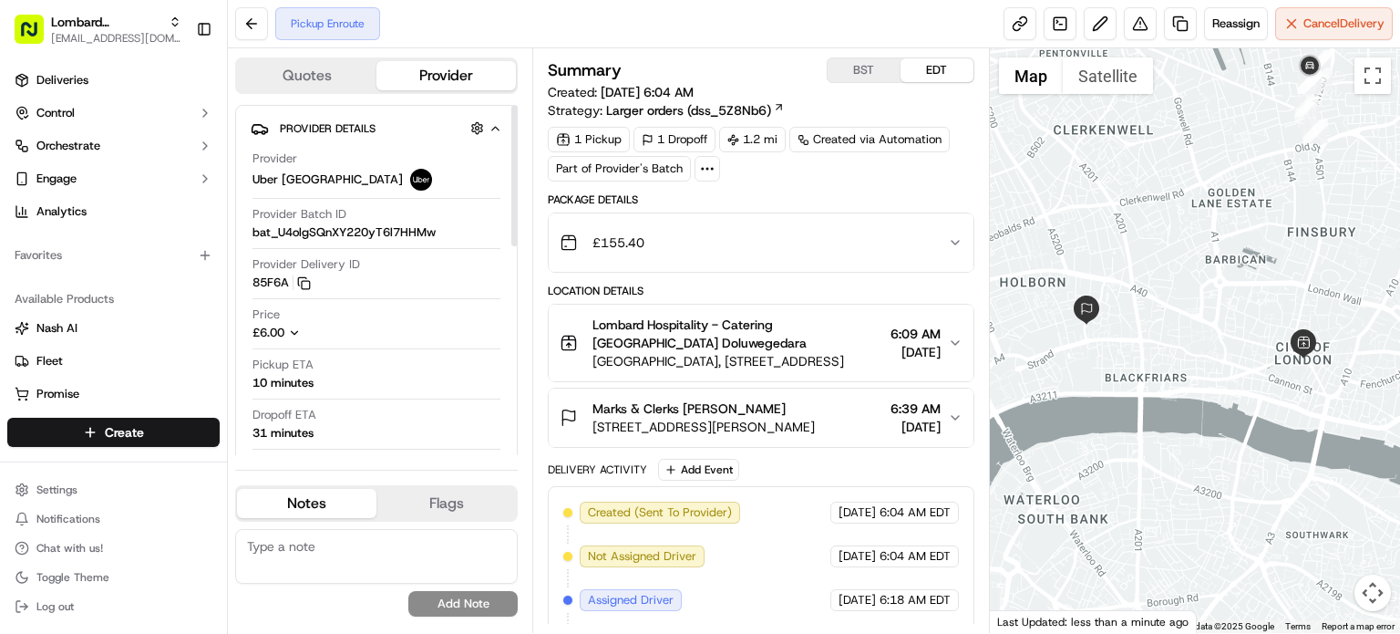
drag, startPoint x: 511, startPoint y: 184, endPoint x: 531, endPoint y: 102, distance: 84.5
click at [518, 105] on div at bounding box center [514, 280] width 7 height 350
click at [858, 67] on button "BST" at bounding box center [864, 70] width 73 height 24
click at [940, 61] on button "EDT" at bounding box center [937, 70] width 73 height 24
click at [844, 68] on button "BST" at bounding box center [864, 70] width 73 height 24
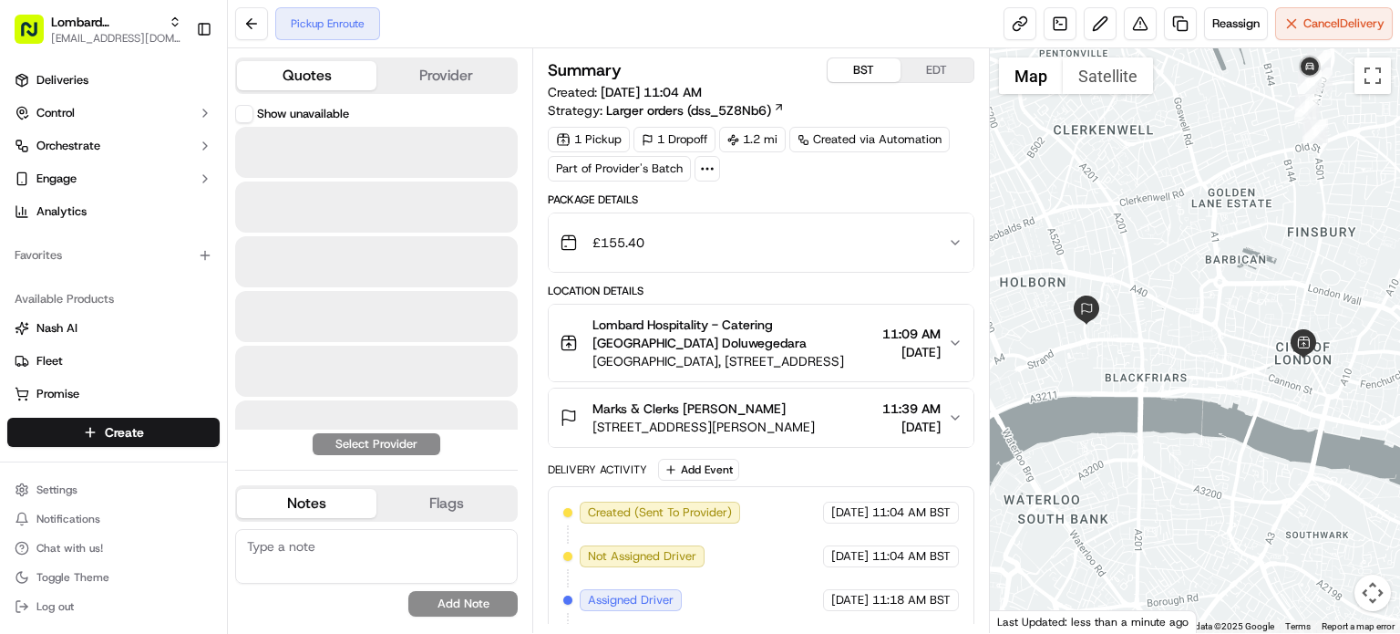
click at [346, 83] on button "Quotes" at bounding box center [306, 75] width 139 height 29
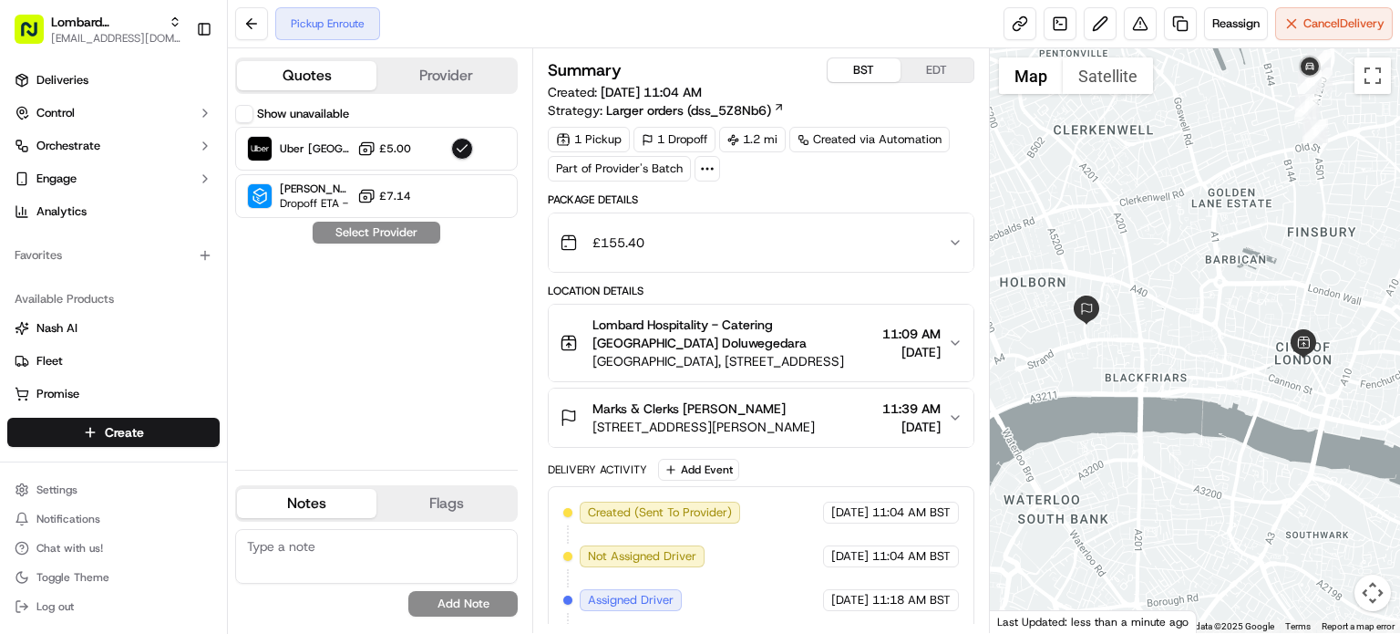
click at [245, 116] on button "Show unavailable" at bounding box center [244, 114] width 18 height 18
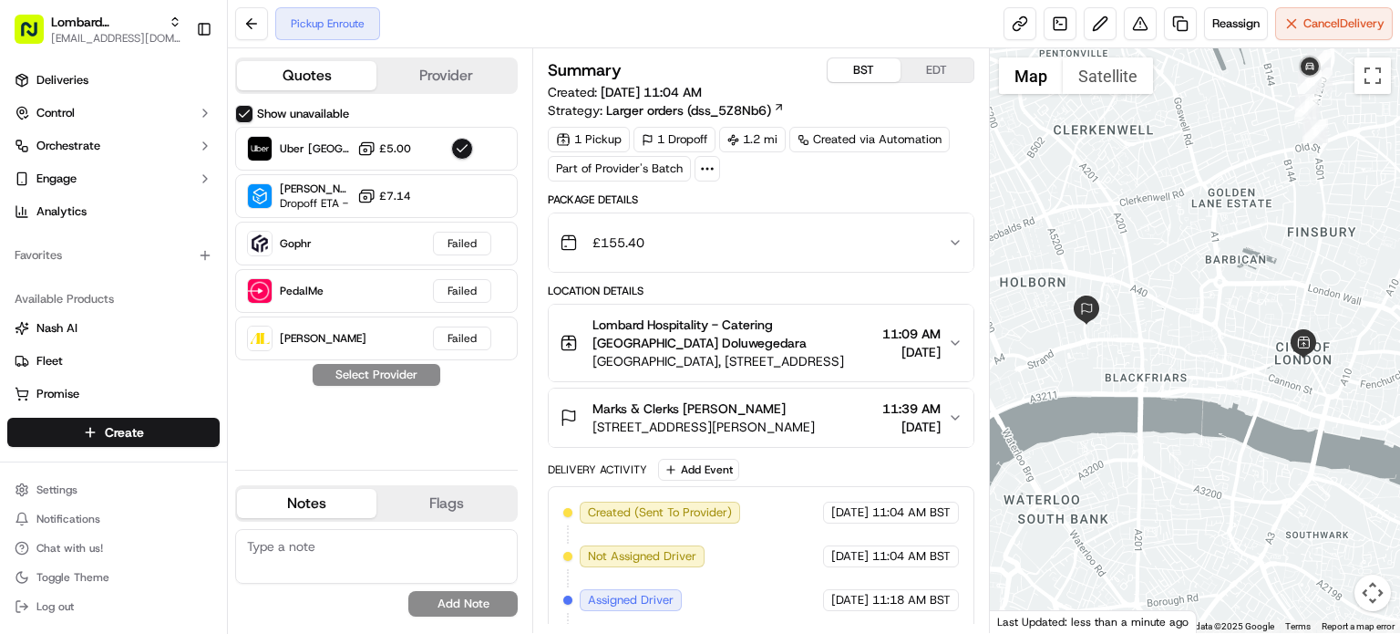
click at [245, 116] on button "Show unavailable" at bounding box center [244, 114] width 18 height 18
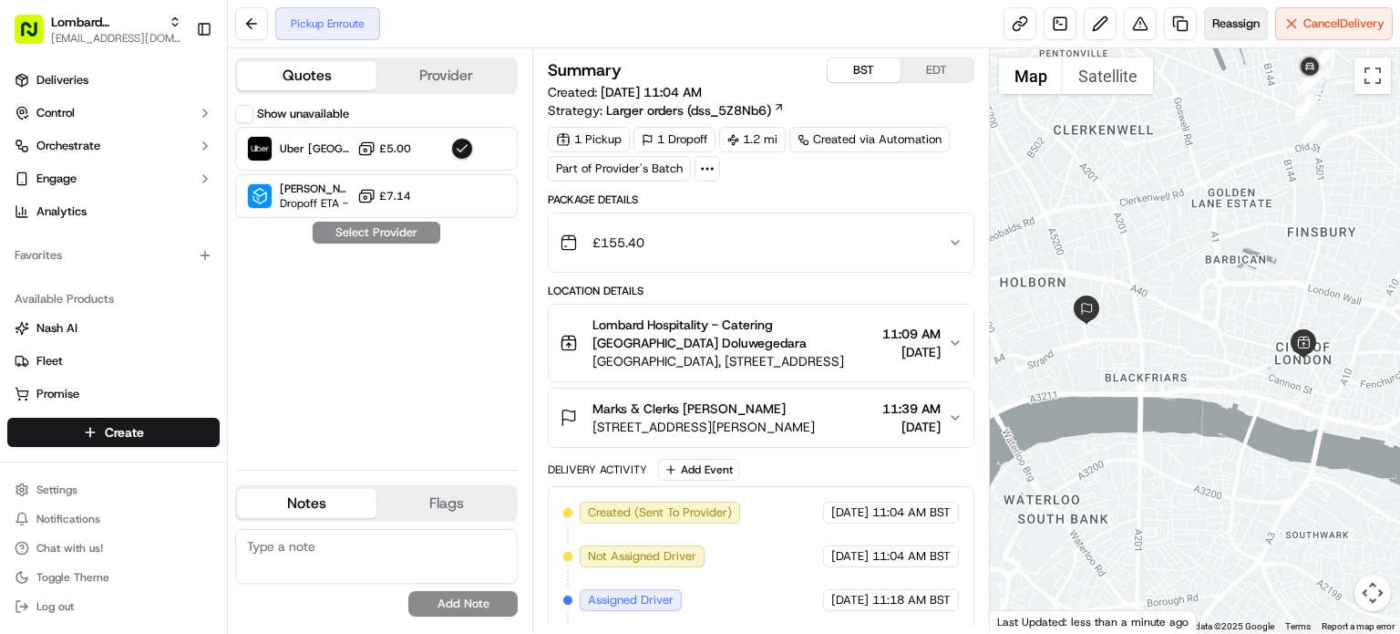
click at [1240, 28] on span "Reassign" at bounding box center [1236, 23] width 47 height 16
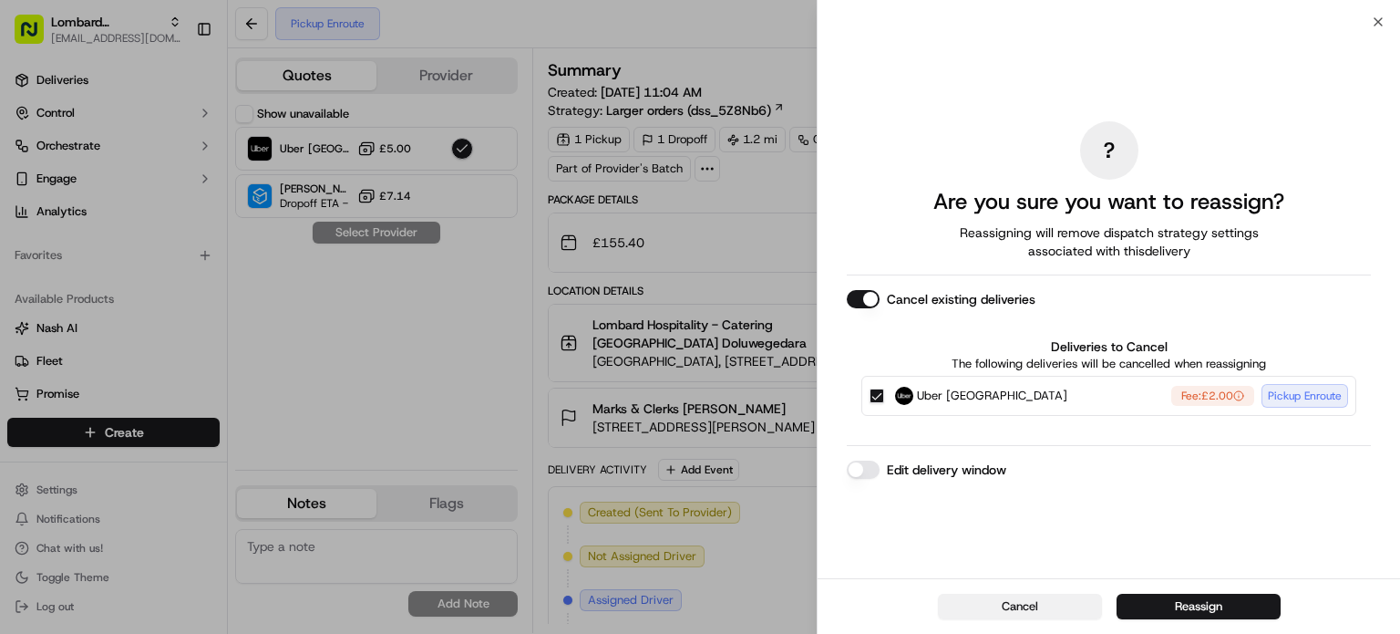
click at [1006, 606] on button "Cancel" at bounding box center [1020, 607] width 164 height 26
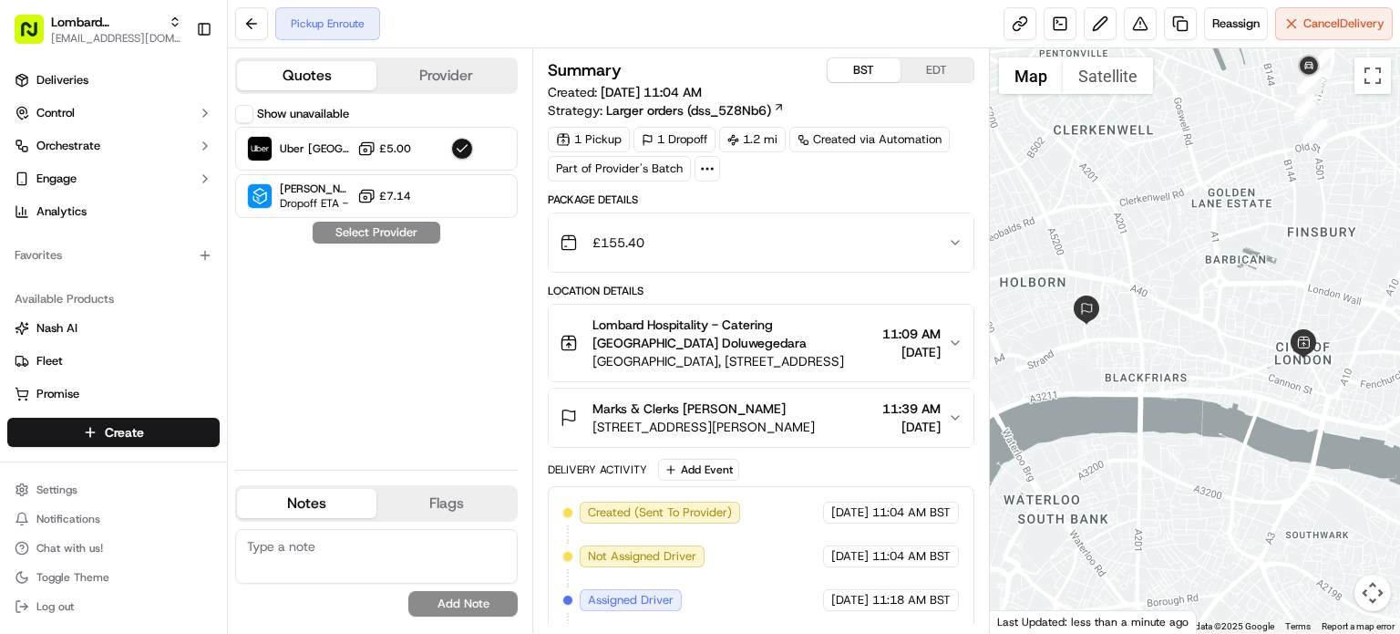
click at [815, 357] on span "[GEOGRAPHIC_DATA], [STREET_ADDRESS]" at bounding box center [734, 361] width 283 height 18
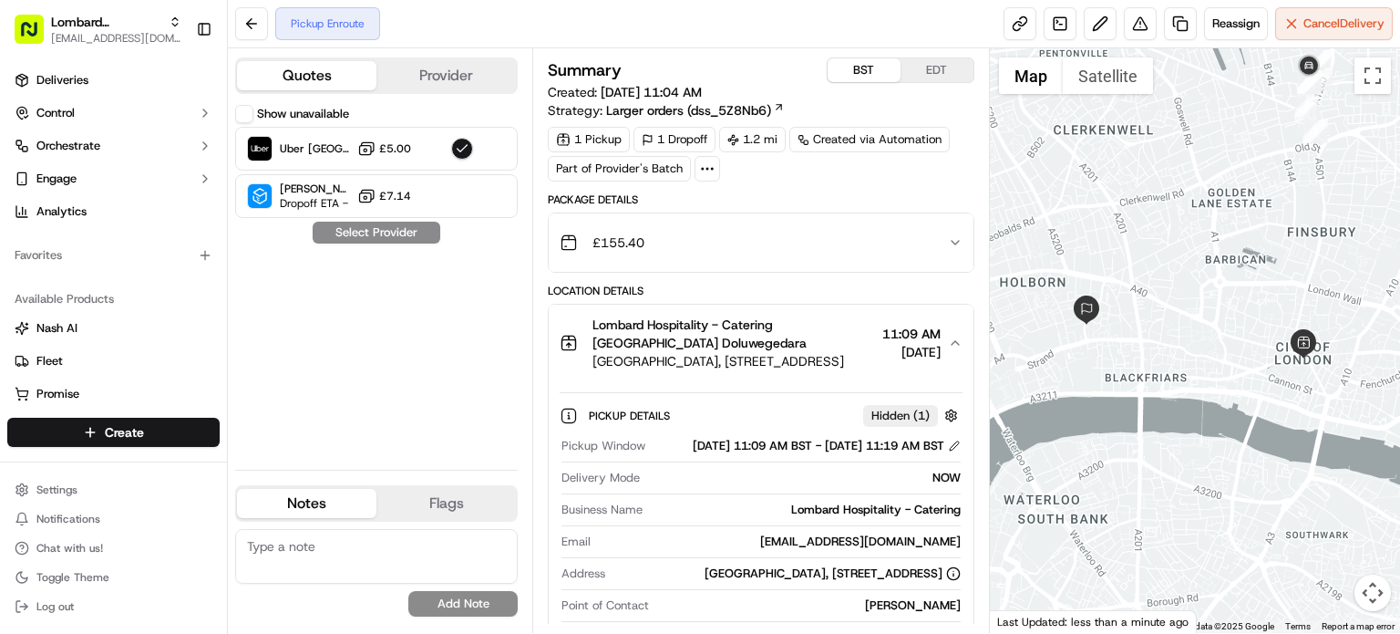
click at [815, 357] on span "[GEOGRAPHIC_DATA], [STREET_ADDRESS]" at bounding box center [734, 361] width 283 height 18
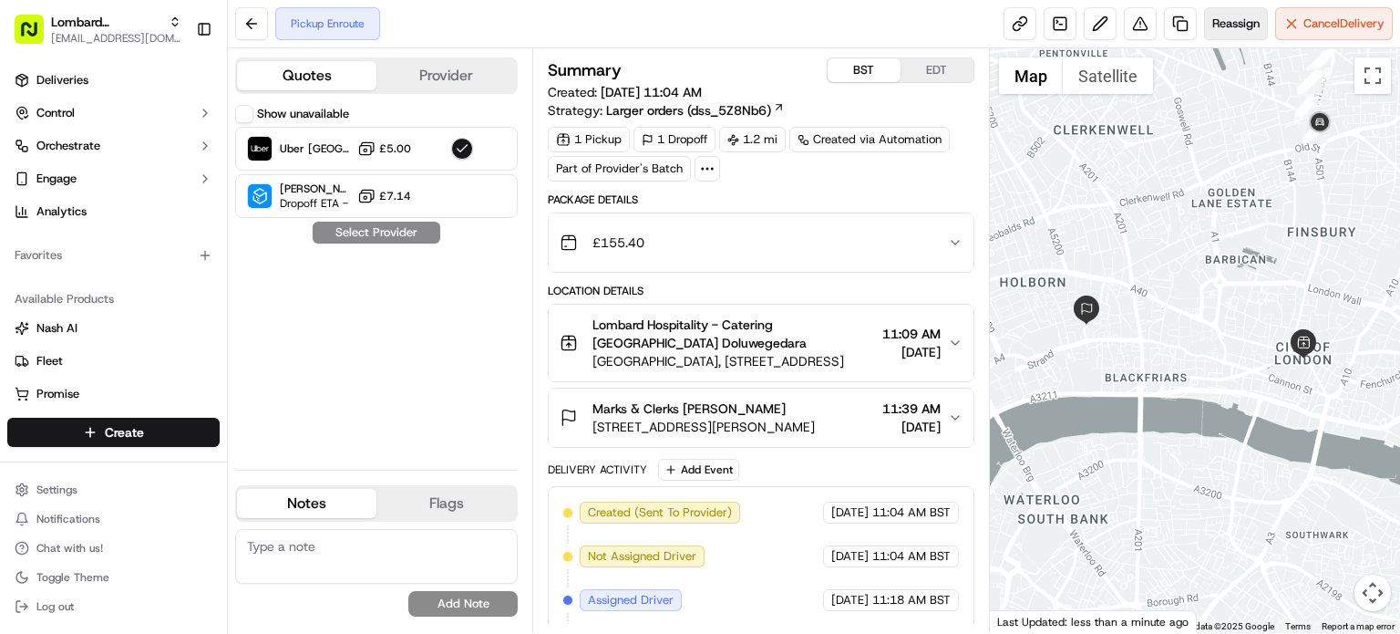
click at [1235, 28] on span "Reassign" at bounding box center [1236, 23] width 47 height 16
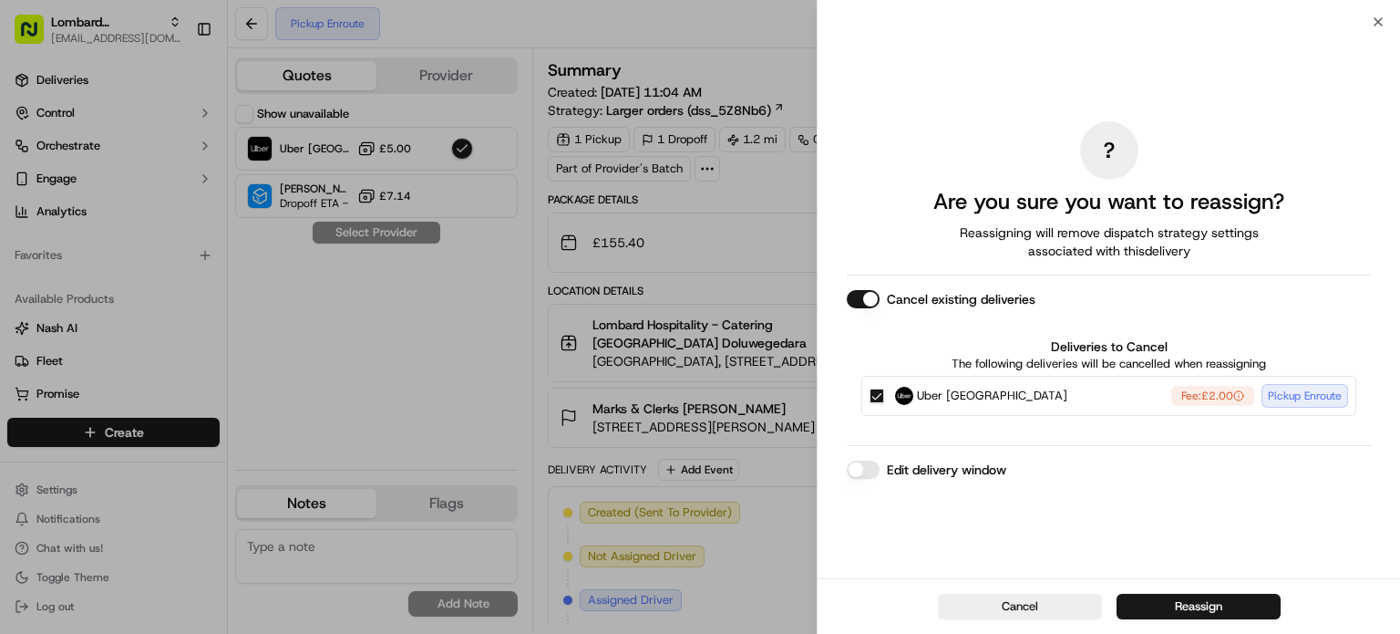
drag, startPoint x: 1197, startPoint y: 390, endPoint x: 1246, endPoint y: 397, distance: 49.6
click at [1246, 397] on div "Fee: £2.00" at bounding box center [1213, 396] width 83 height 20
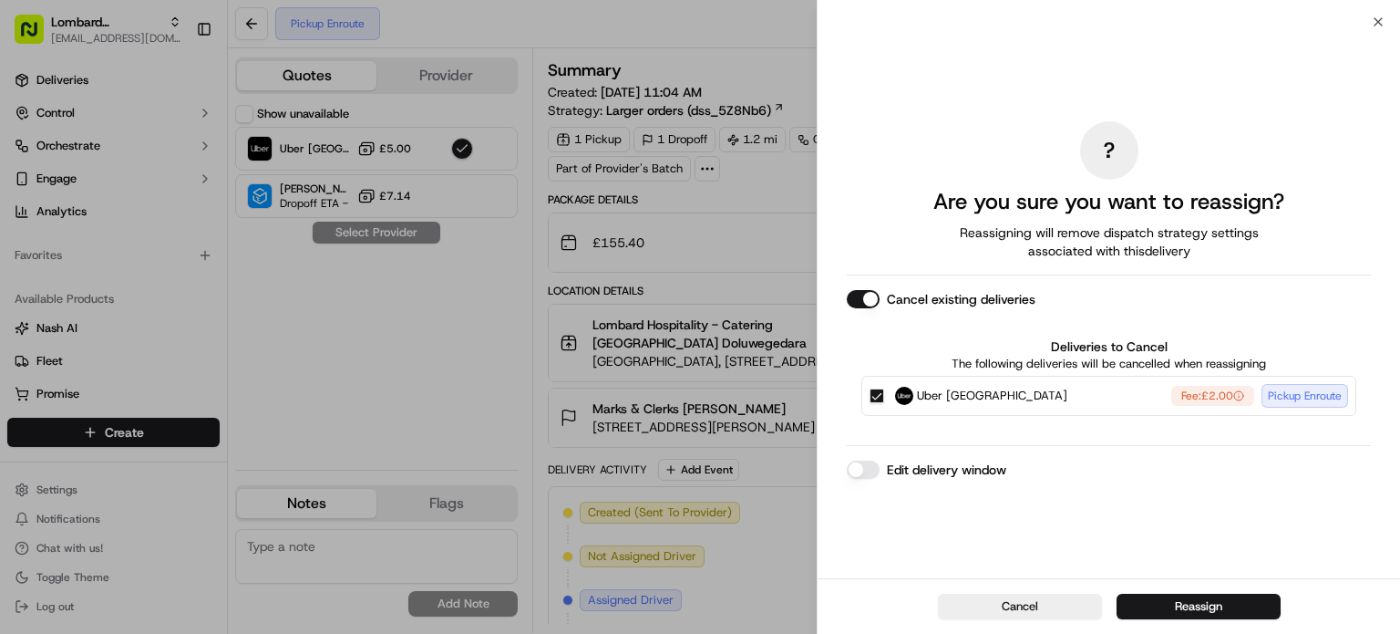
click at [1246, 397] on div "Fee: £2.00" at bounding box center [1213, 396] width 83 height 20
drag, startPoint x: 1211, startPoint y: 398, endPoint x: 1233, endPoint y: 398, distance: 21.9
click at [1233, 398] on div "Fee: £2.00" at bounding box center [1213, 396] width 83 height 20
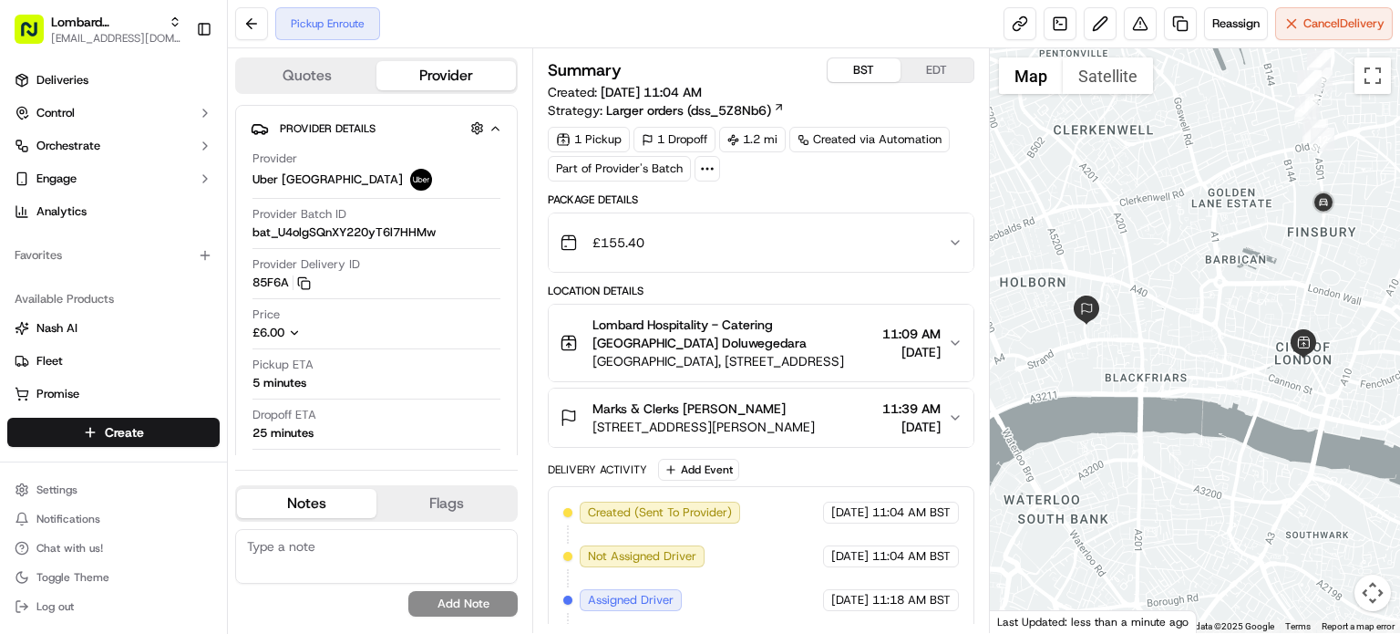
click at [491, 85] on button "Provider" at bounding box center [446, 75] width 139 height 29
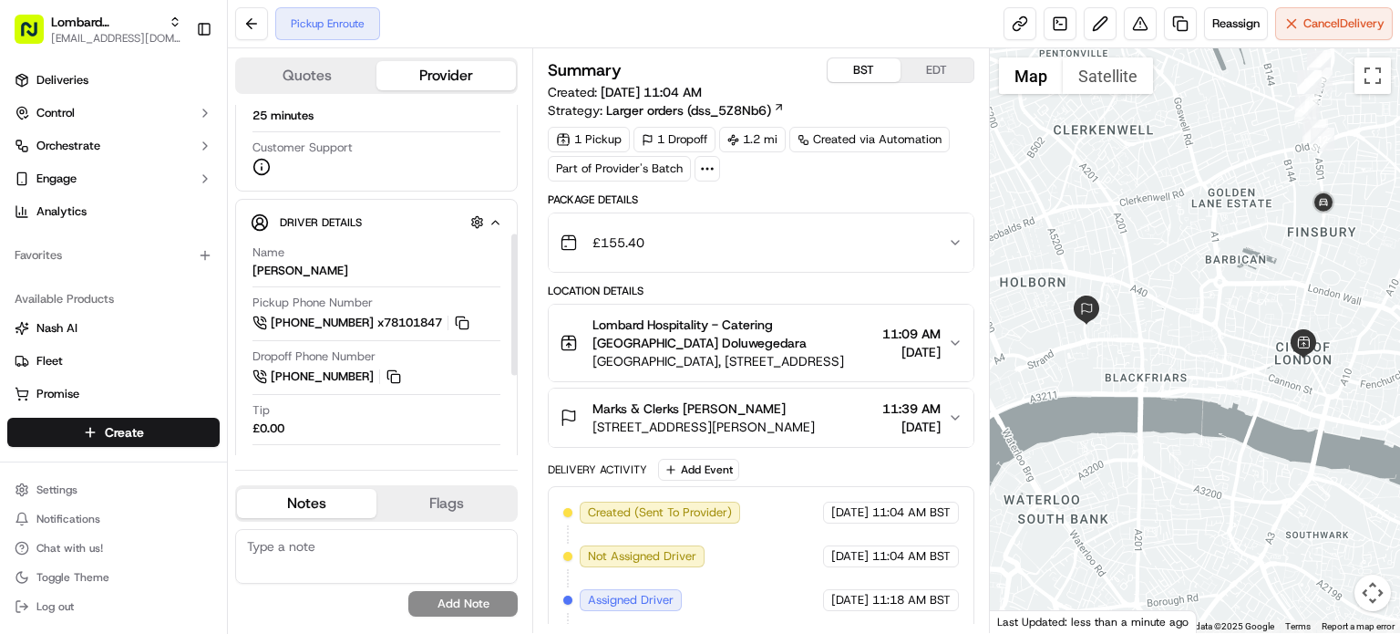
scroll to position [321, 0]
drag, startPoint x: 511, startPoint y: 242, endPoint x: 514, endPoint y: 371, distance: 129.5
click at [514, 371] on div at bounding box center [514, 303] width 6 height 141
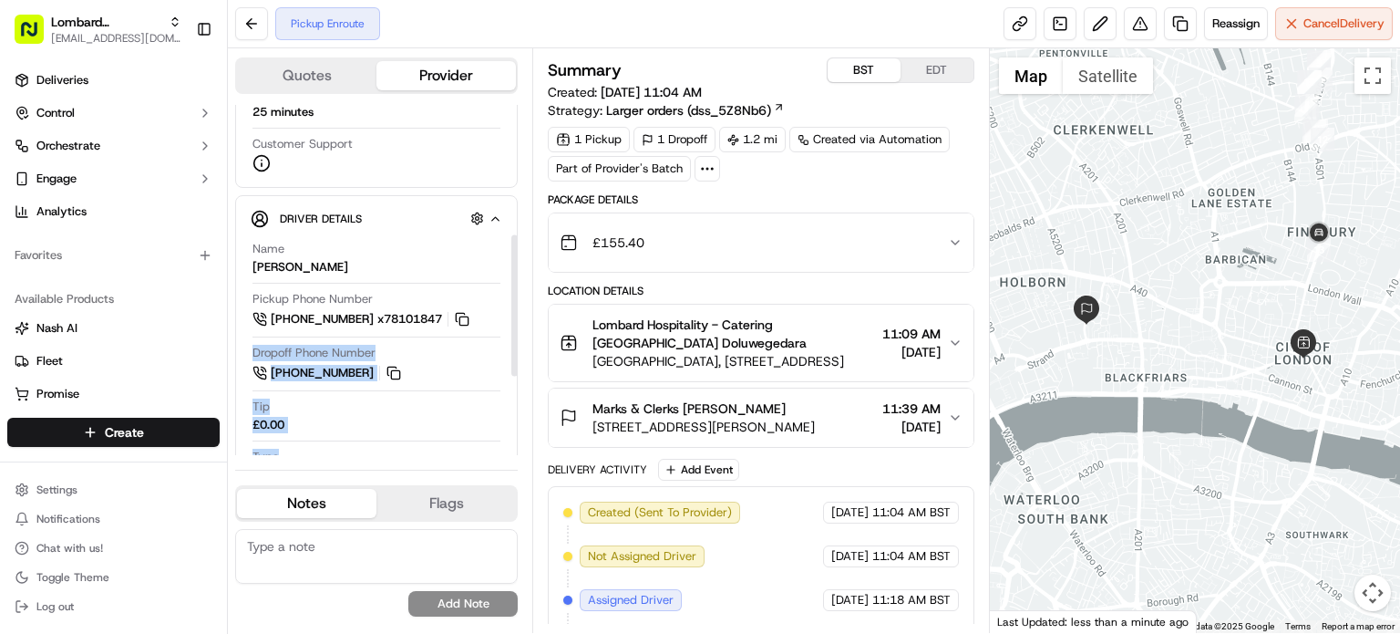
drag, startPoint x: 508, startPoint y: 308, endPoint x: 513, endPoint y: 180, distance: 128.7
click at [513, 180] on div "Provider Details Hidden ( 1 ) Provider Uber UK Provider Batch ID bat_U4olgSQnXY…" at bounding box center [376, 280] width 283 height 350
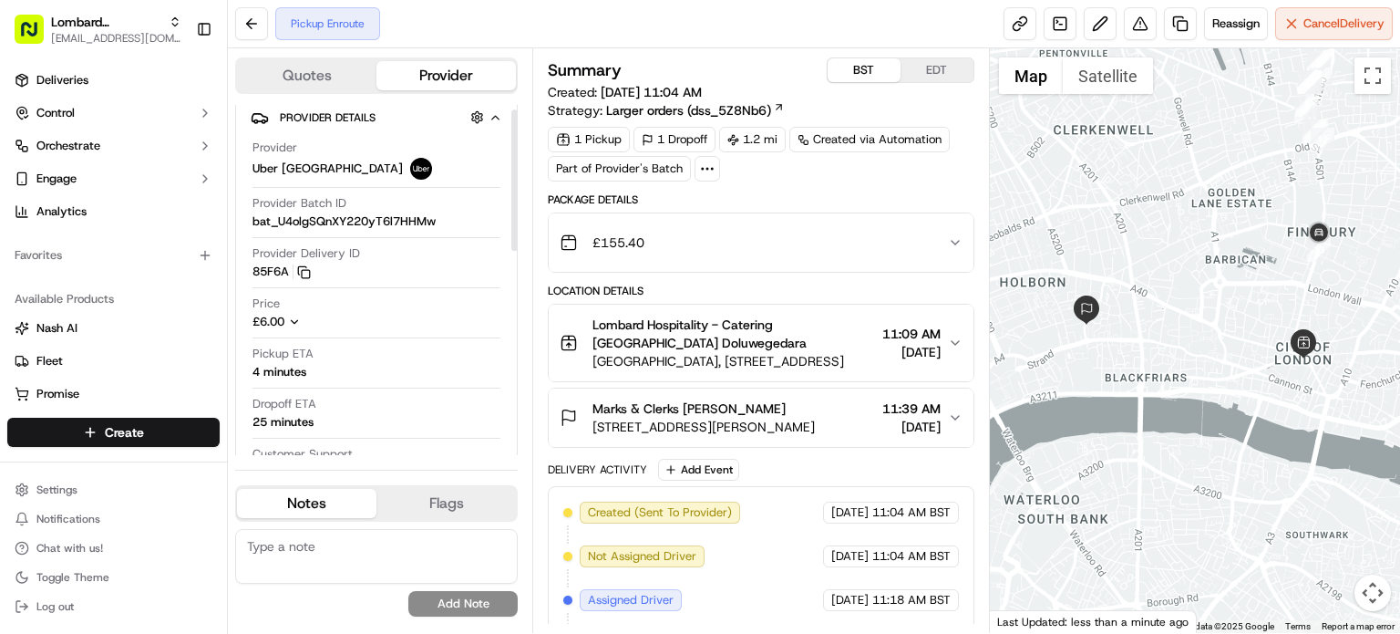
click at [513, 180] on div at bounding box center [514, 280] width 7 height 350
click at [513, 180] on div at bounding box center [514, 179] width 6 height 141
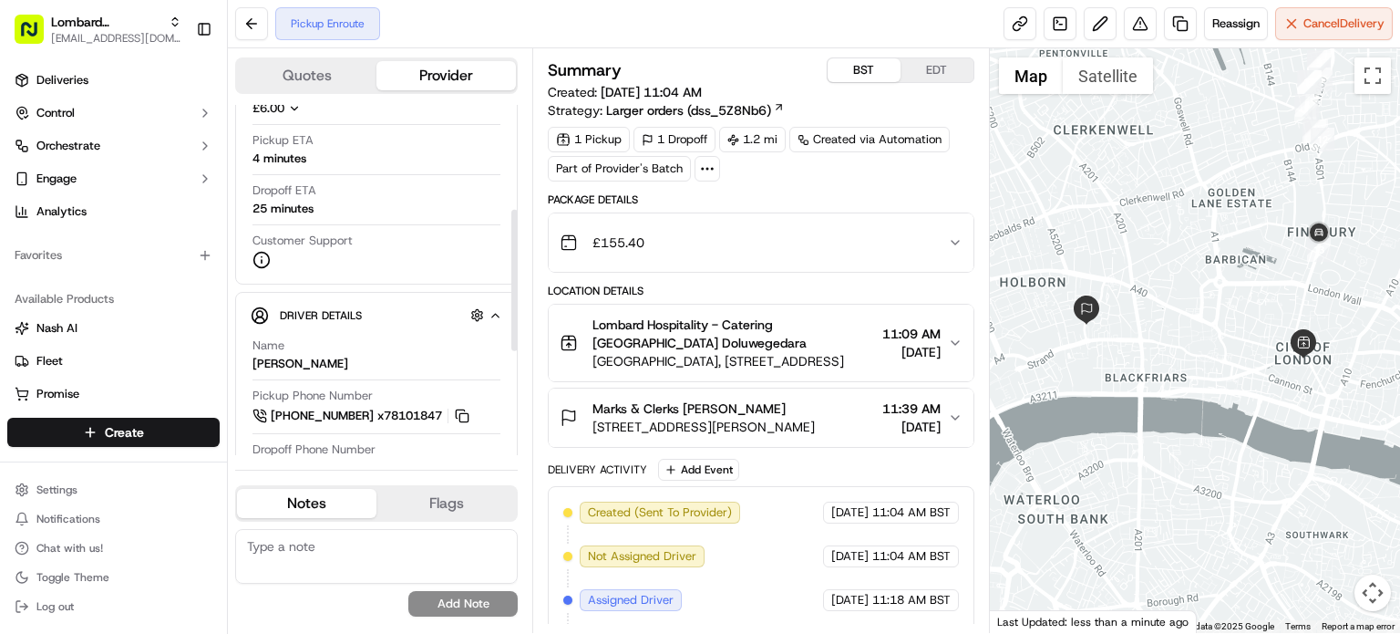
scroll to position [0, 0]
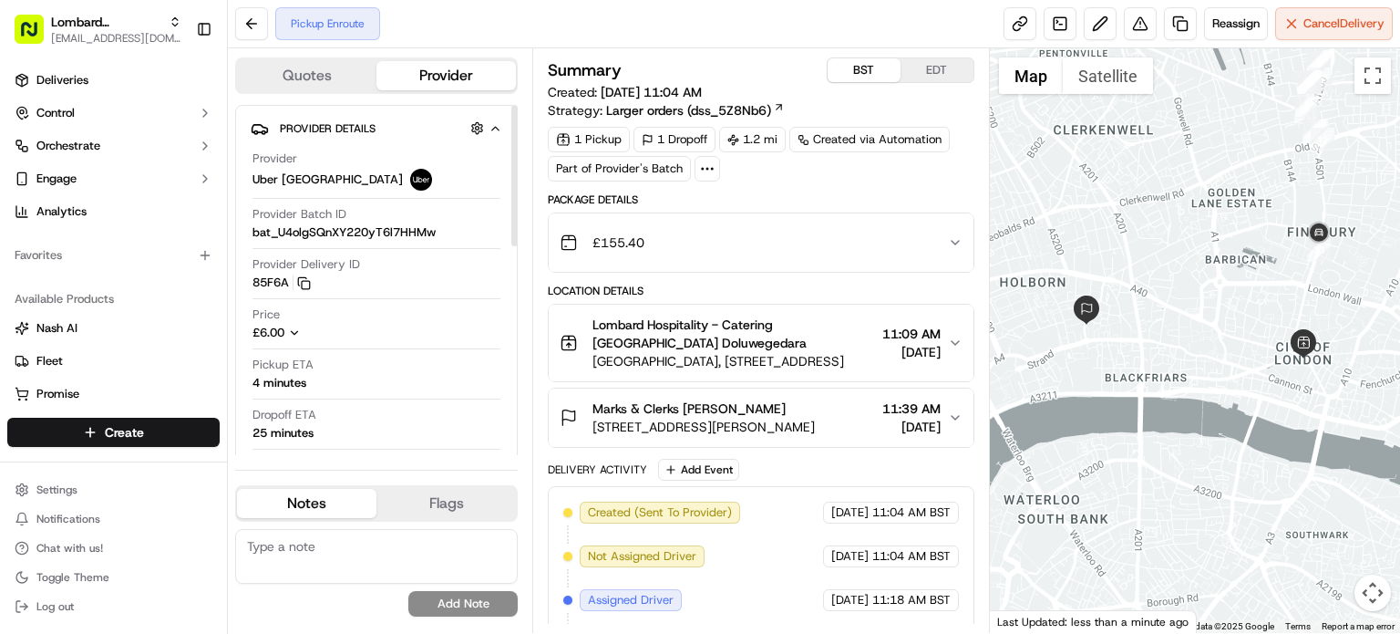
drag, startPoint x: 513, startPoint y: 180, endPoint x: 518, endPoint y: 131, distance: 48.5
click at [518, 131] on div at bounding box center [514, 175] width 6 height 141
click at [943, 189] on div "Summary BST EDT Created: 09/16/2025 6:04 AM Strategy: Larger orders (dss_5Z8Nb6…" at bounding box center [761, 385] width 427 height 656
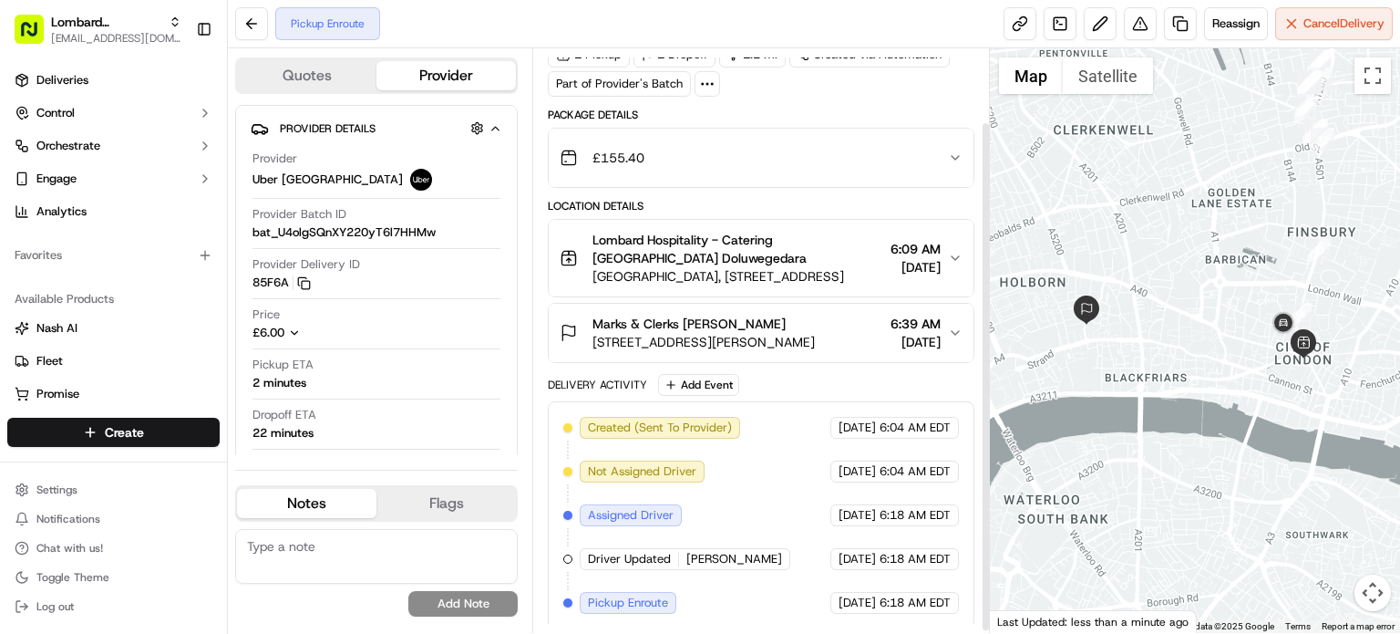
scroll to position [86, 0]
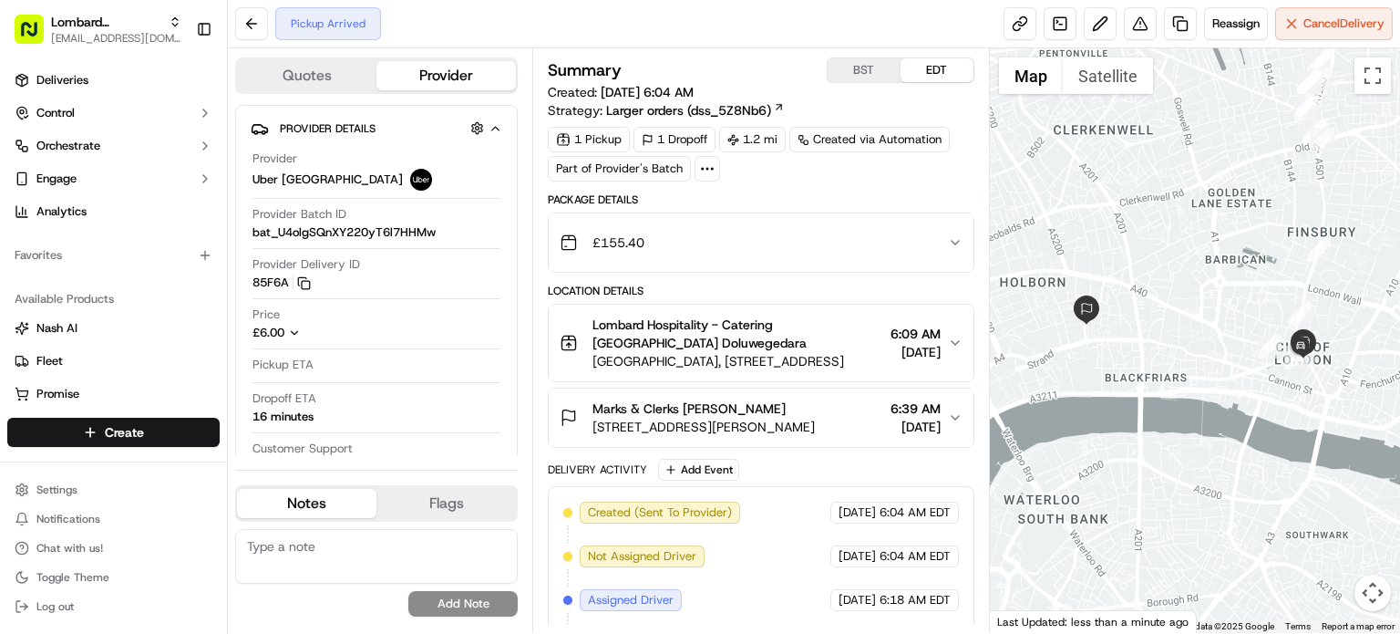
click at [806, 290] on div "Location Details" at bounding box center [761, 291] width 427 height 15
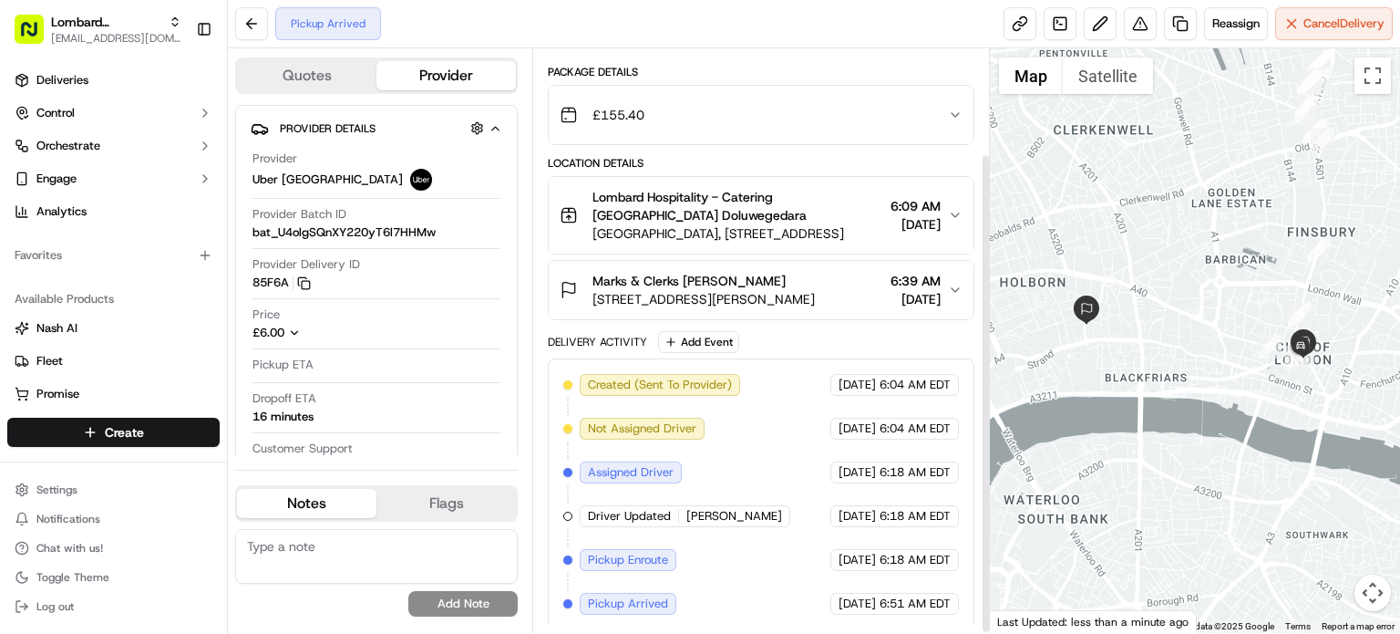
scroll to position [129, 0]
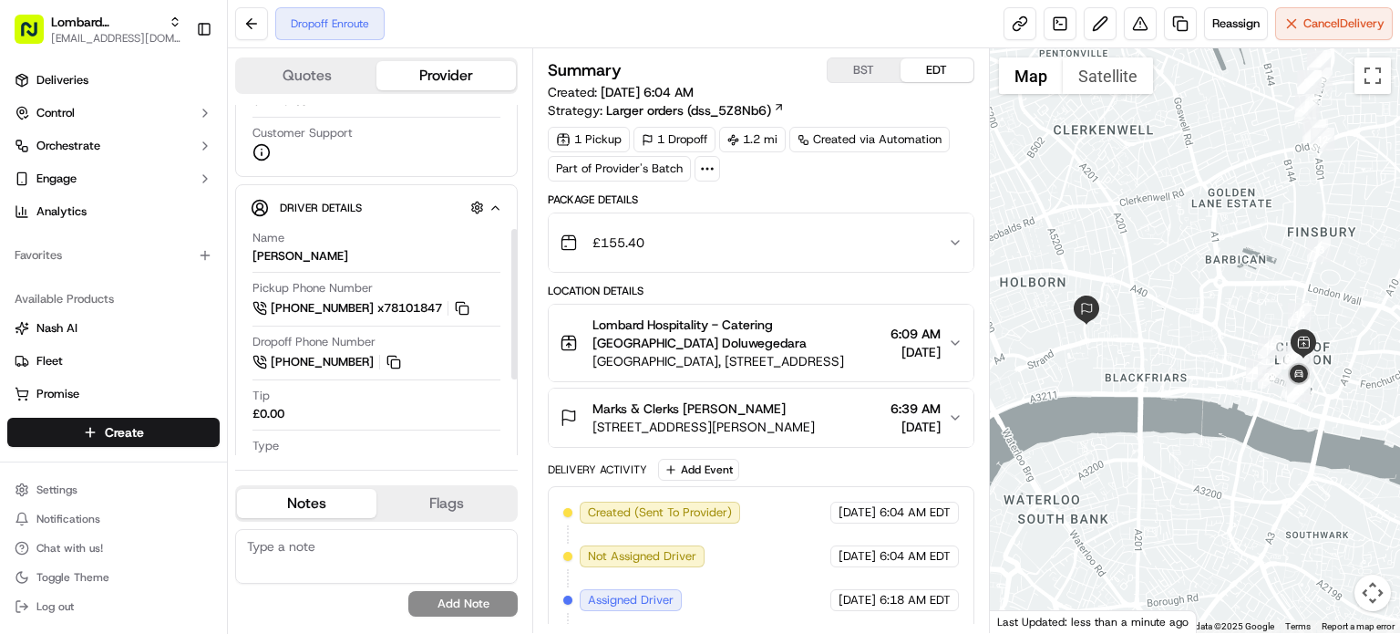
scroll to position [277, 0]
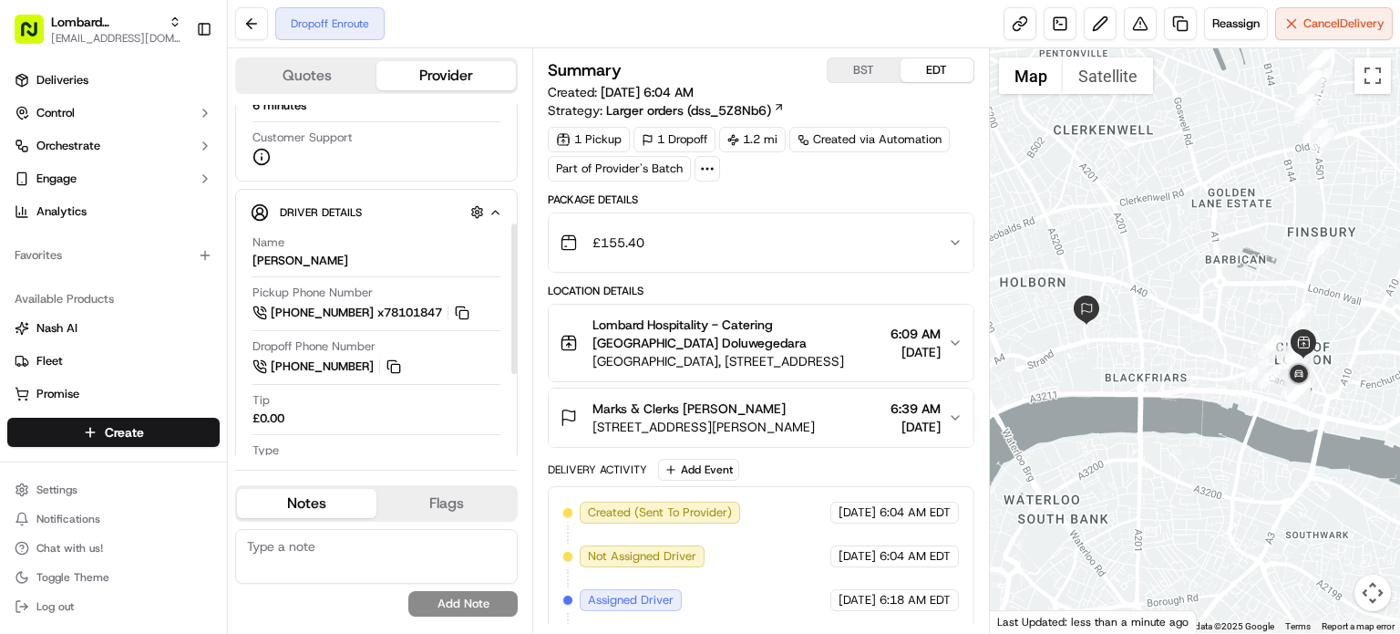
drag, startPoint x: 511, startPoint y: 150, endPoint x: 522, endPoint y: 269, distance: 119.0
click at [518, 269] on div at bounding box center [514, 298] width 6 height 150
click at [908, 178] on div "1 Pickup 1 Dropoff 1.2 mi Created via Automation Part of Provider's Batch" at bounding box center [761, 154] width 427 height 55
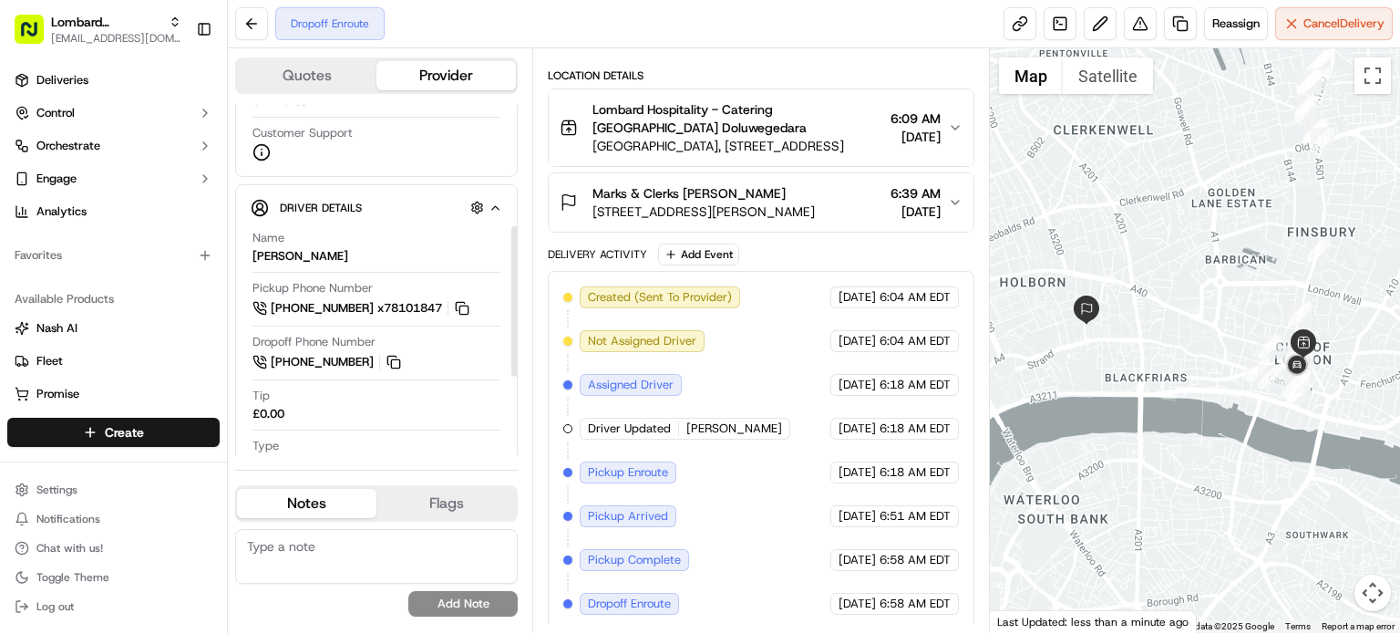
scroll to position [284, 0]
click at [517, 320] on div at bounding box center [514, 301] width 6 height 150
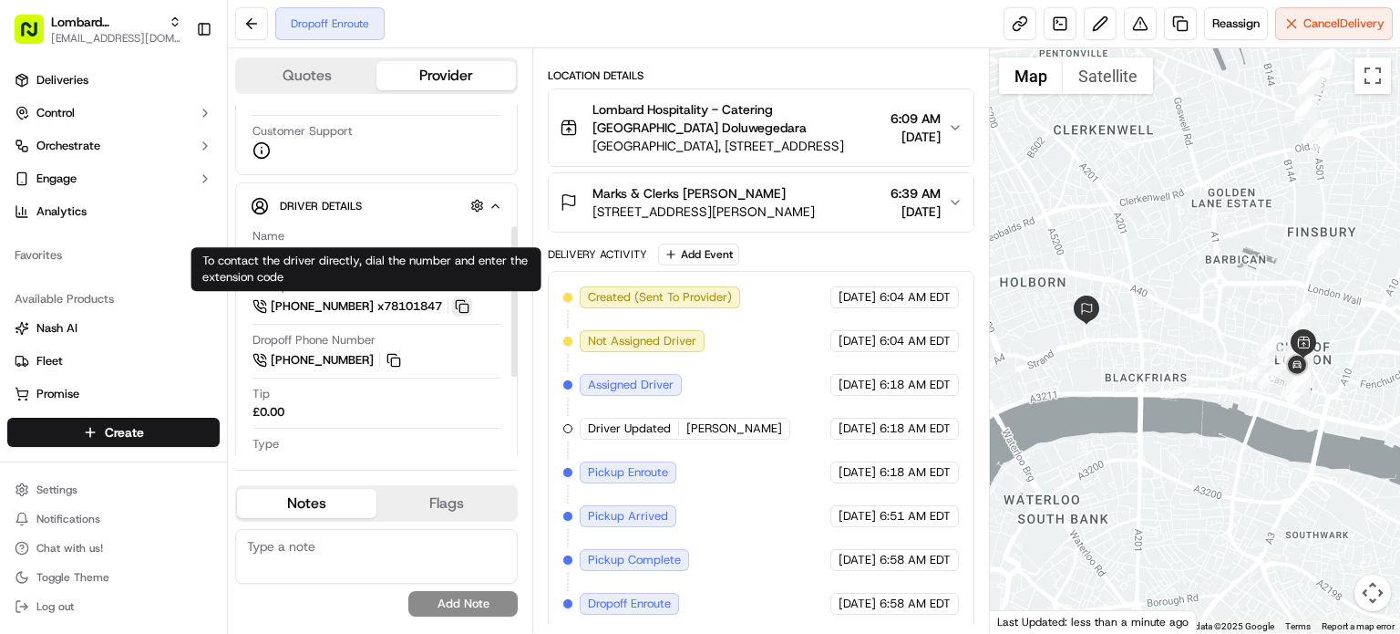
click at [472, 307] on button at bounding box center [462, 306] width 20 height 20
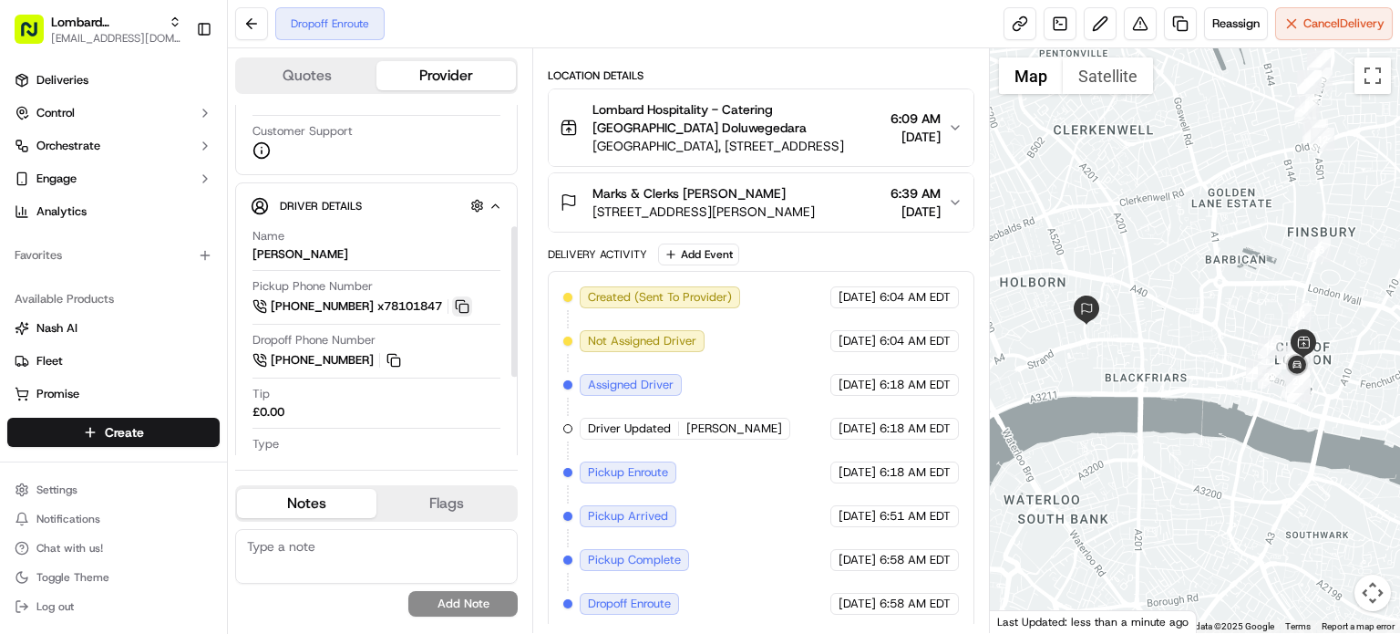
click at [471, 306] on button at bounding box center [462, 306] width 20 height 20
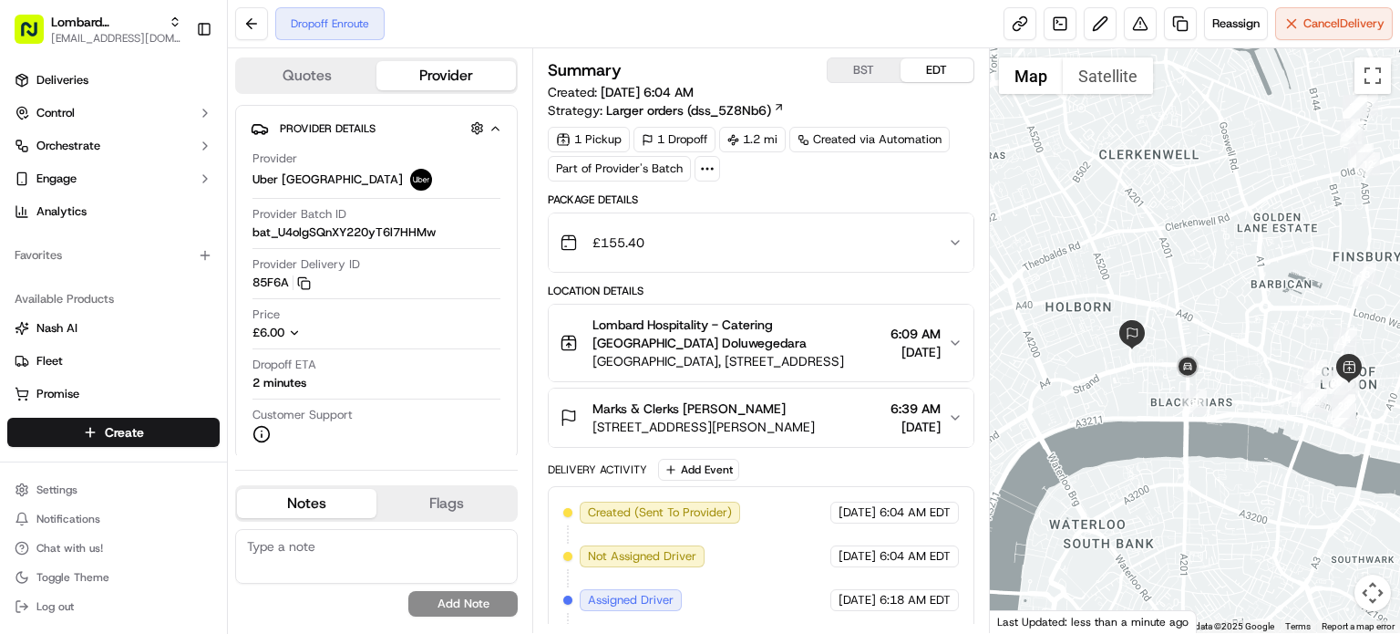
drag, startPoint x: 1103, startPoint y: 354, endPoint x: 1152, endPoint y: 380, distance: 55.9
click at [1152, 380] on div at bounding box center [1195, 340] width 410 height 584
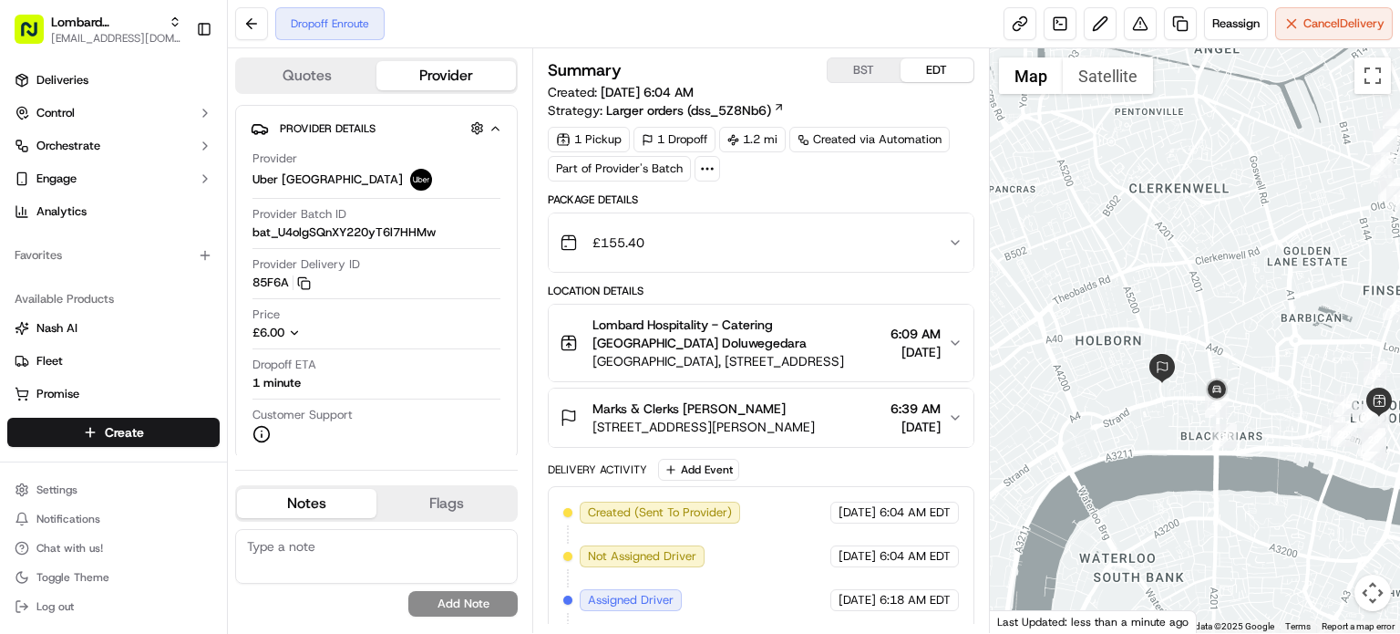
drag, startPoint x: 1146, startPoint y: 350, endPoint x: 1183, endPoint y: 393, distance: 56.3
click at [1183, 393] on div at bounding box center [1195, 340] width 410 height 584
click at [792, 68] on div "Summary BST EDT" at bounding box center [761, 70] width 427 height 26
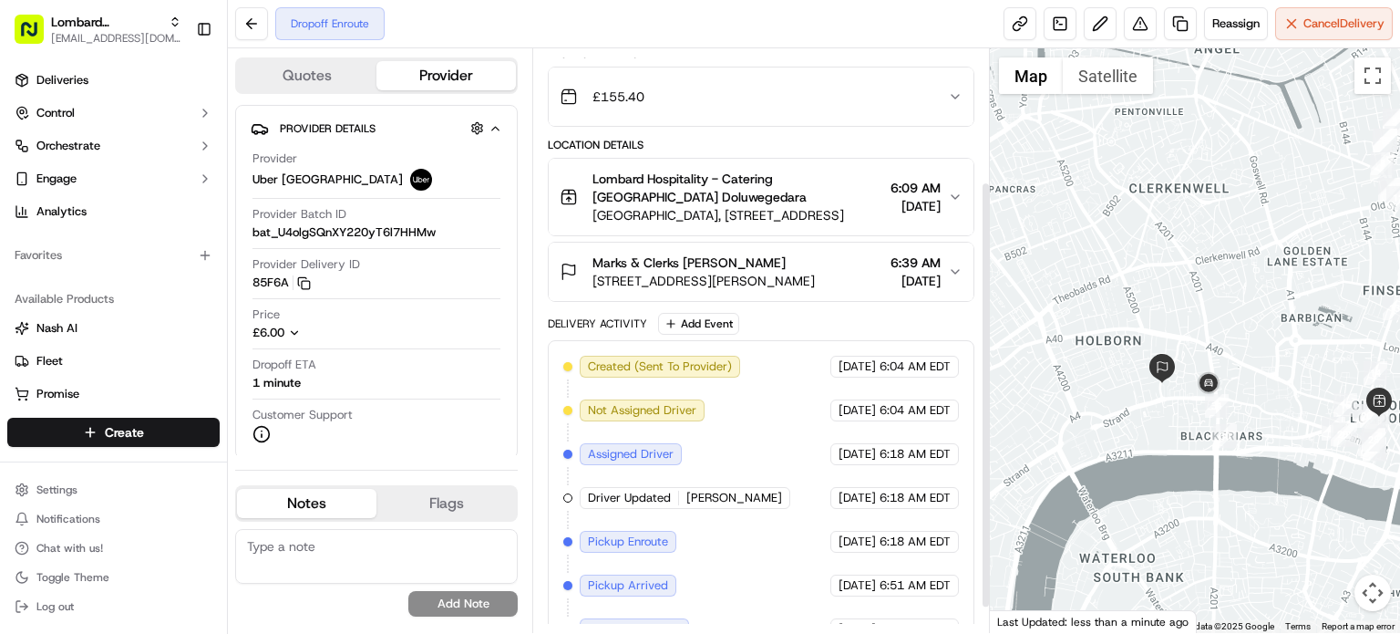
scroll to position [215, 0]
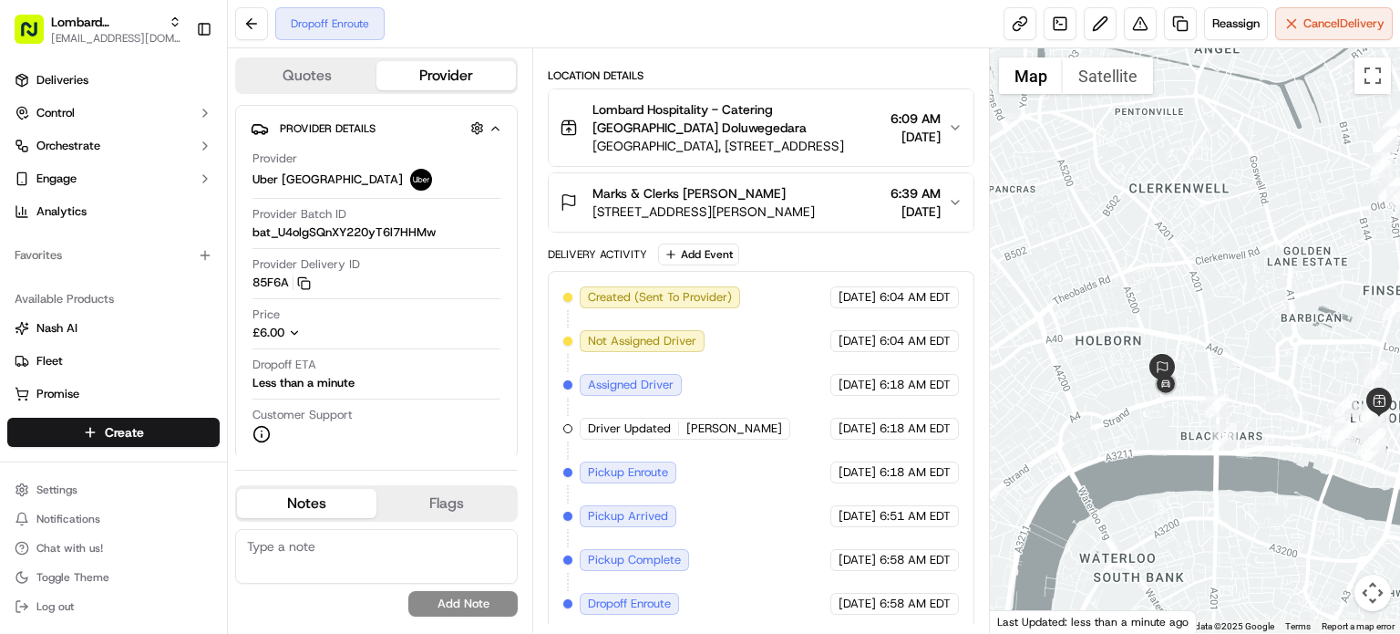
click at [793, 100] on span "Lombard Hospitality - Catering Yasiru Doluwegedara" at bounding box center [738, 118] width 291 height 36
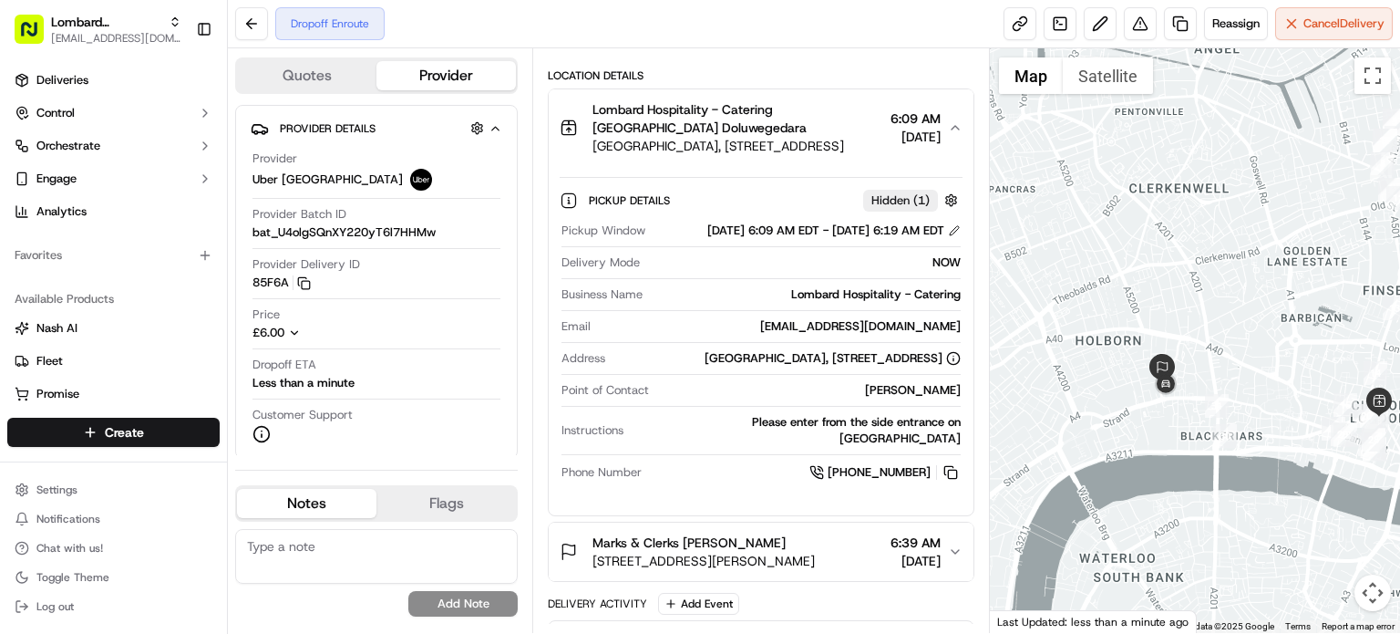
click at [798, 74] on div "Location Details" at bounding box center [761, 75] width 427 height 15
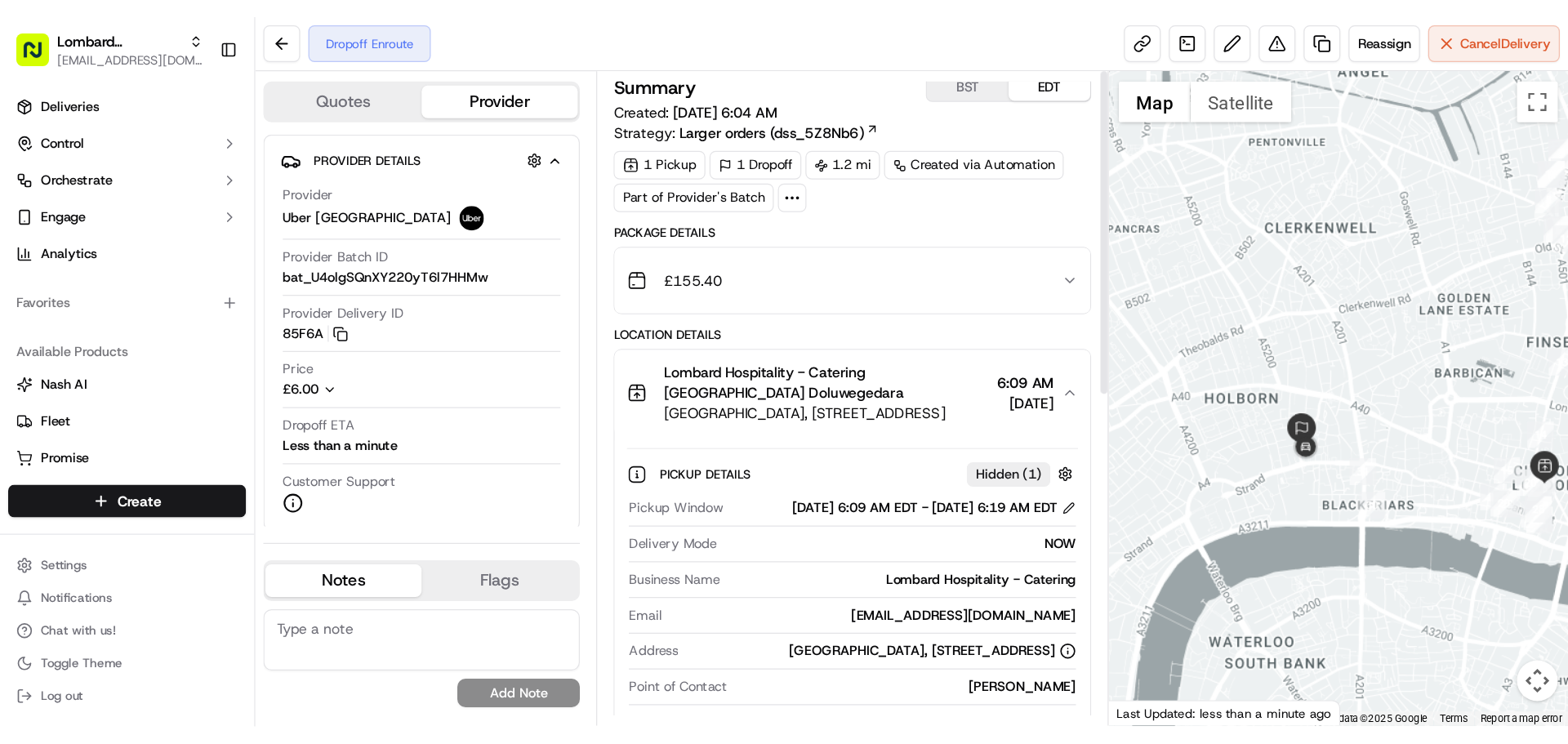
scroll to position [0, 0]
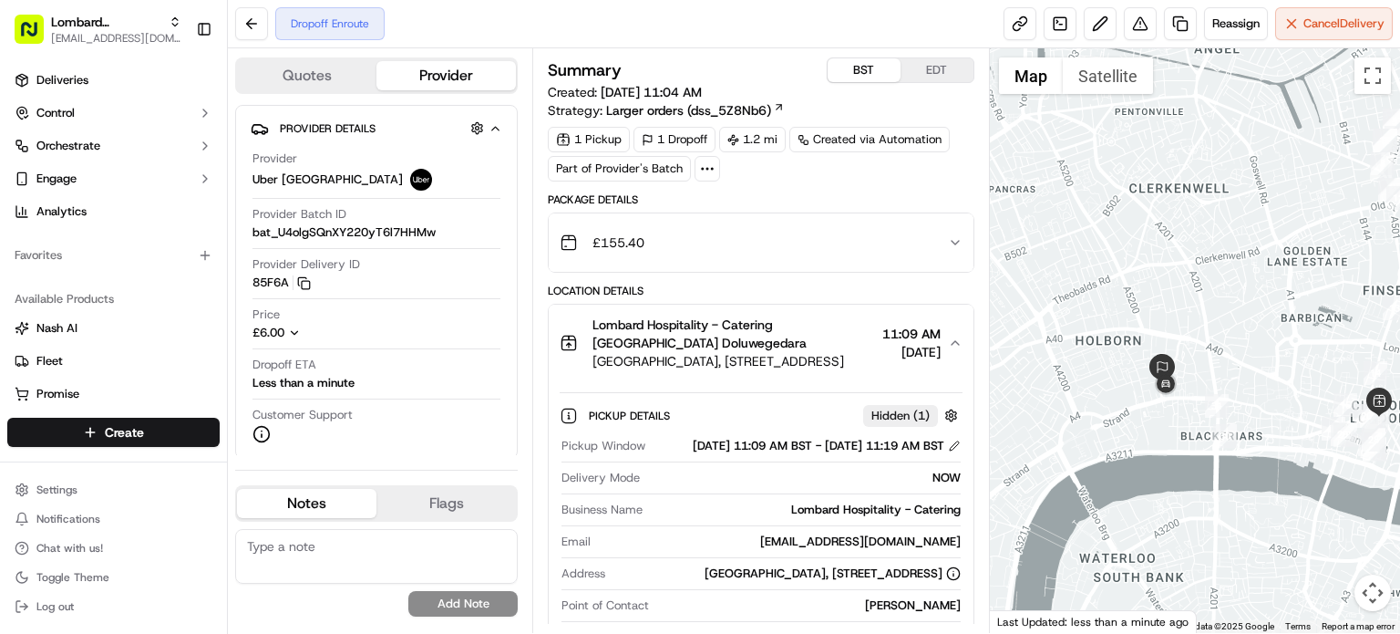
click at [842, 68] on button "BST" at bounding box center [864, 70] width 73 height 24
click at [933, 79] on button "EDT" at bounding box center [937, 70] width 73 height 24
click at [875, 69] on button "BST" at bounding box center [864, 70] width 73 height 24
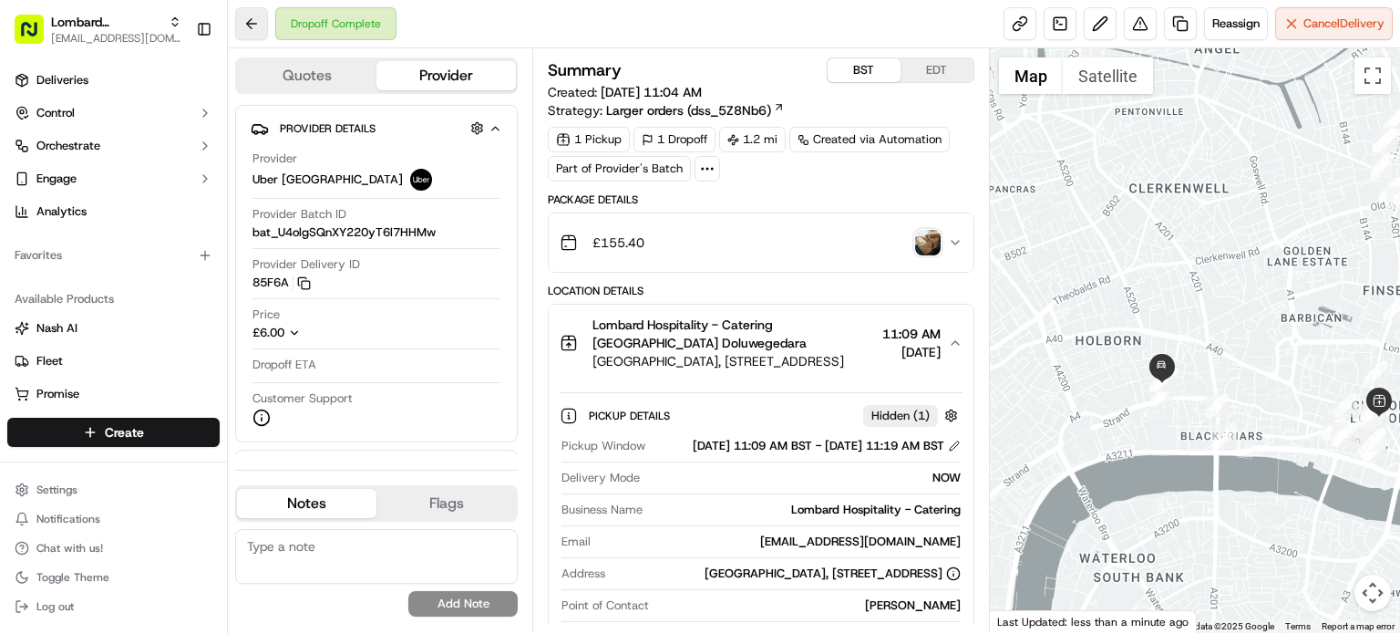
click at [260, 21] on button at bounding box center [251, 23] width 33 height 33
